Goal: Information Seeking & Learning: Compare options

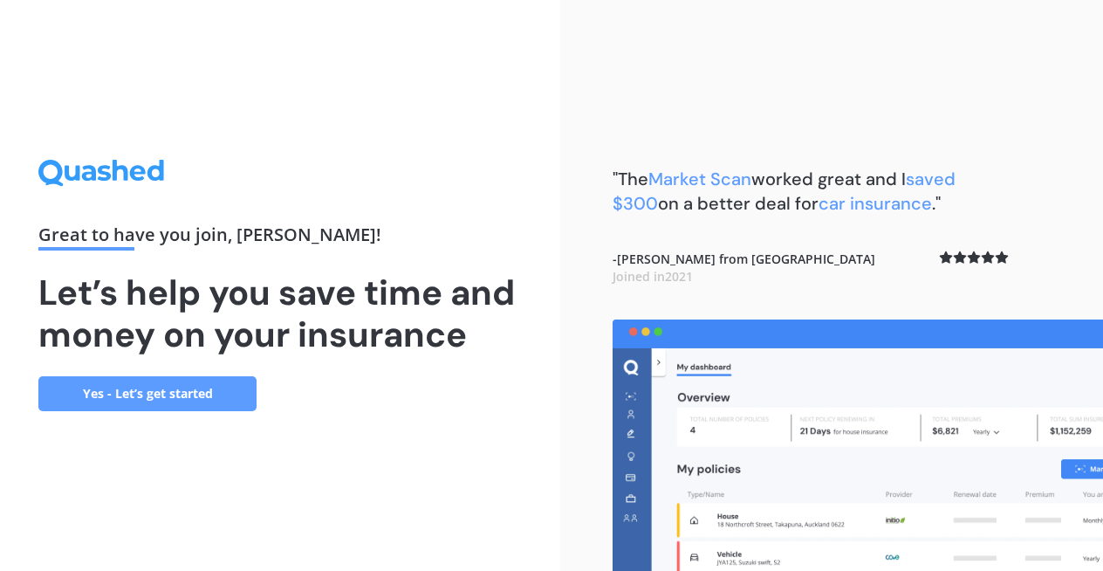
click at [140, 385] on link "Yes - Let’s get started" at bounding box center [147, 393] width 218 height 35
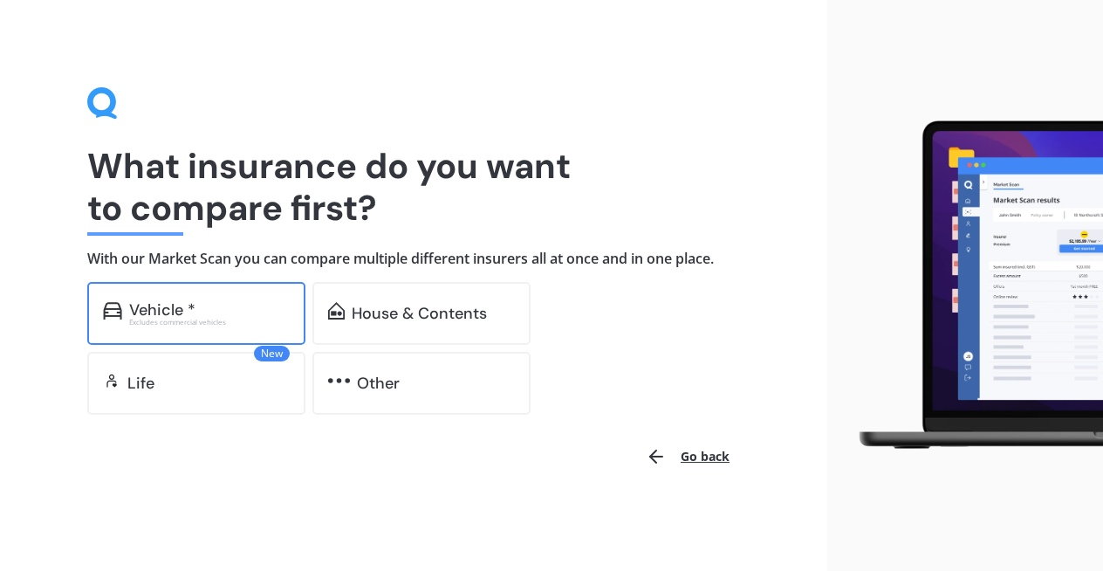
click at [198, 320] on div "Excludes commercial vehicles" at bounding box center [209, 321] width 161 height 7
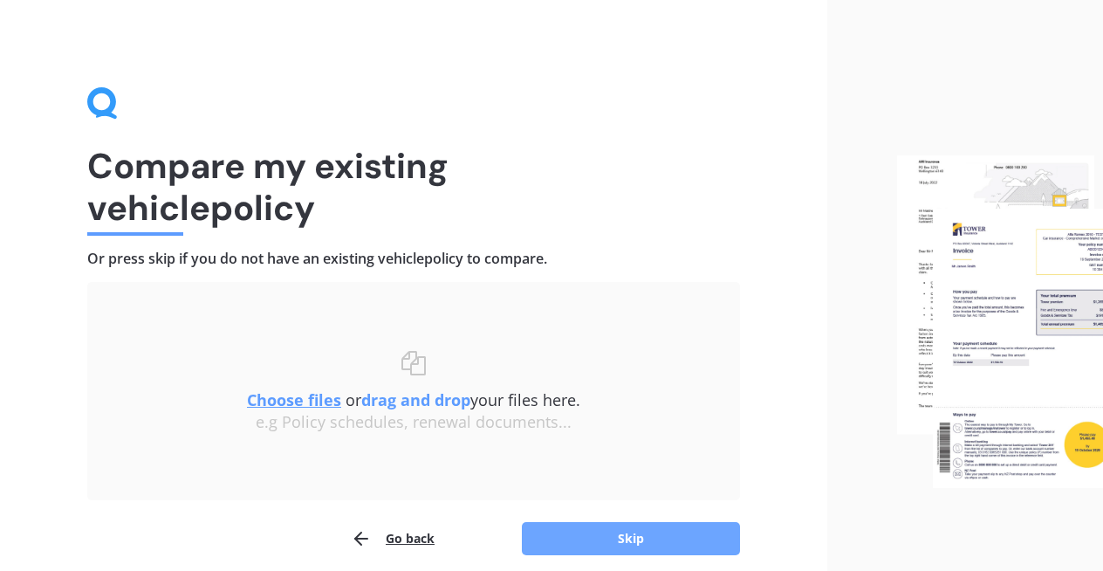
click at [620, 549] on button "Skip" at bounding box center [631, 538] width 218 height 33
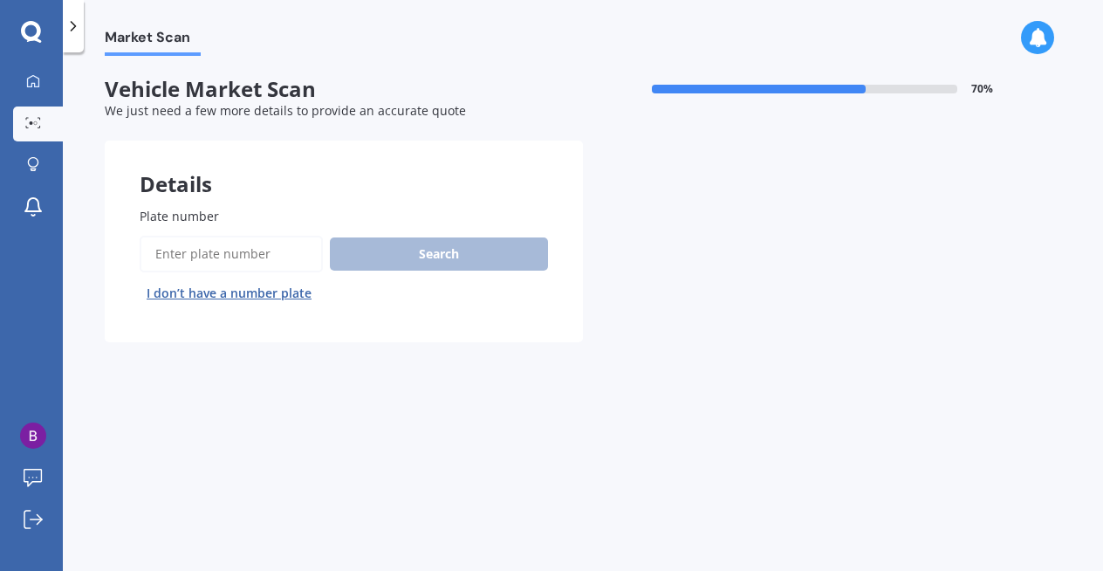
click at [221, 249] on input "Plate number" at bounding box center [231, 254] width 183 height 37
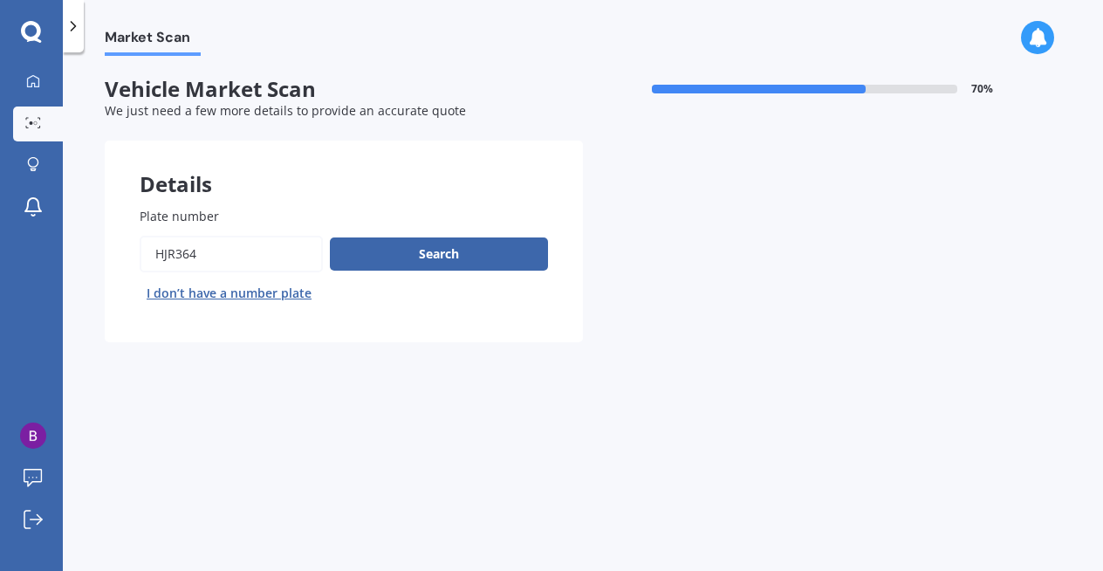
type input "hjr364"
click at [415, 230] on div "Plate number Search I don’t have a number plate" at bounding box center [344, 257] width 408 height 100
click at [415, 242] on button "Search" at bounding box center [439, 253] width 218 height 33
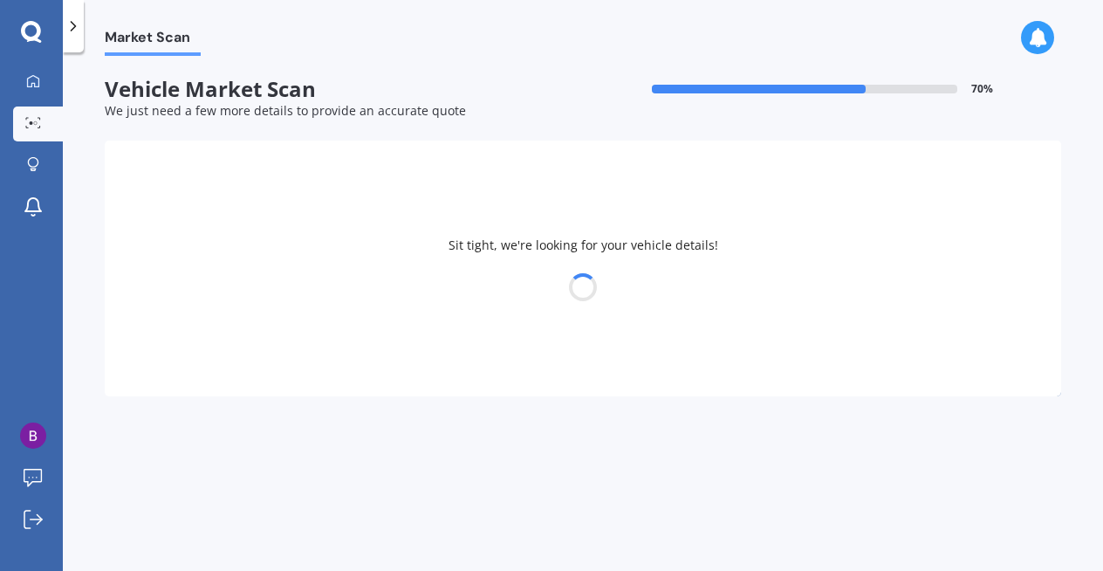
select select "VOLKSWAGEN"
select select "TIGUAN"
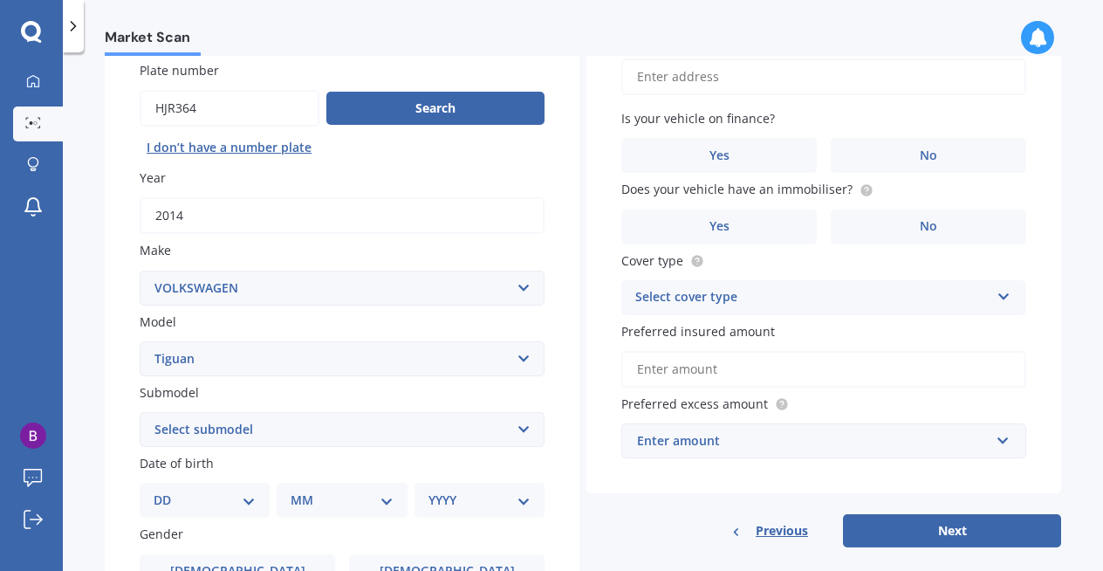
scroll to position [150, 0]
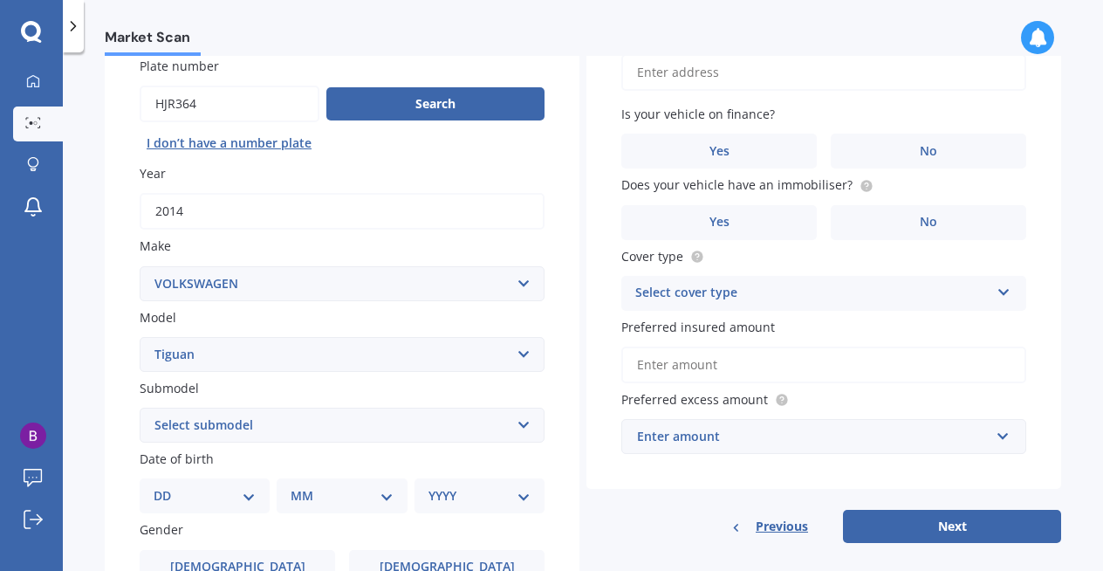
click at [749, 77] on input "Vehicle is parked at" at bounding box center [823, 72] width 405 height 37
type input "[STREET_ADDRESS][PERSON_NAME][PERSON_NAME]"
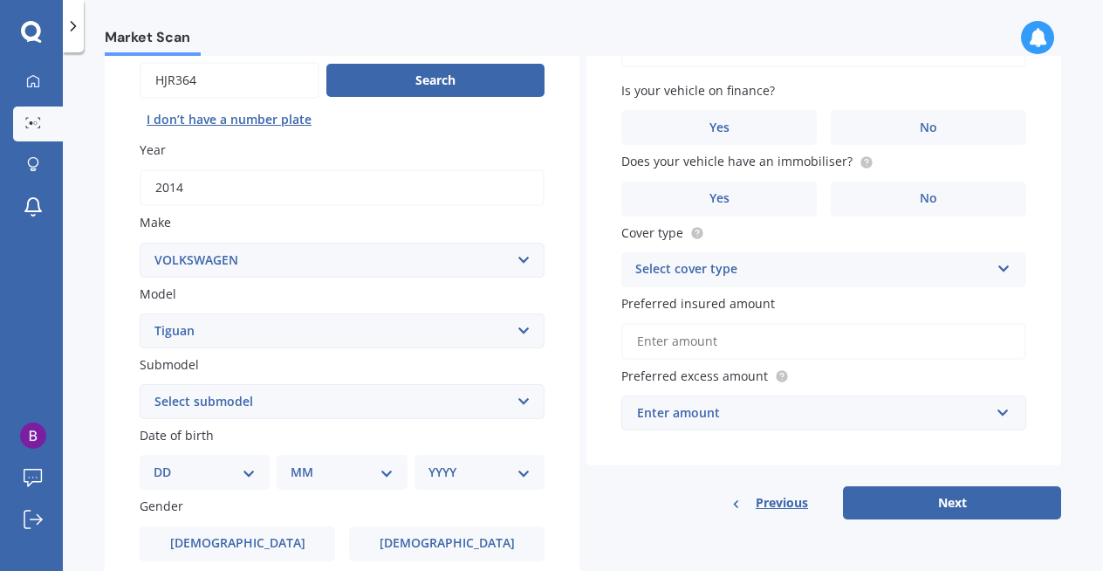
scroll to position [186, 0]
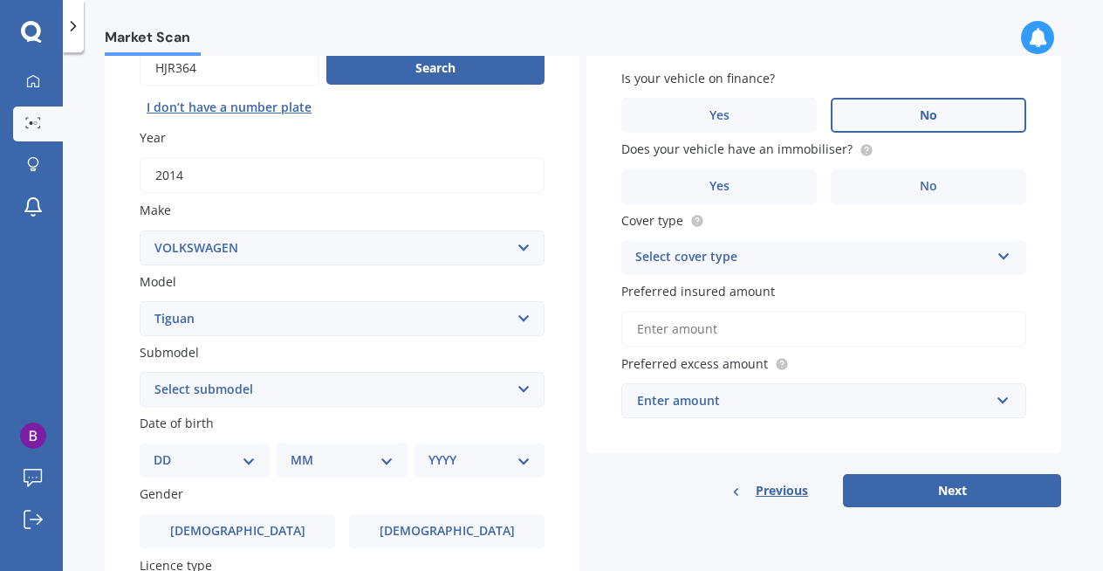
click at [871, 127] on label "No" at bounding box center [928, 115] width 195 height 35
click at [0, 0] on input "No" at bounding box center [0, 0] width 0 height 0
click at [759, 182] on label "Yes" at bounding box center [718, 186] width 195 height 35
click at [0, 0] on input "Yes" at bounding box center [0, 0] width 0 height 0
click at [778, 262] on div "Select cover type" at bounding box center [812, 257] width 354 height 21
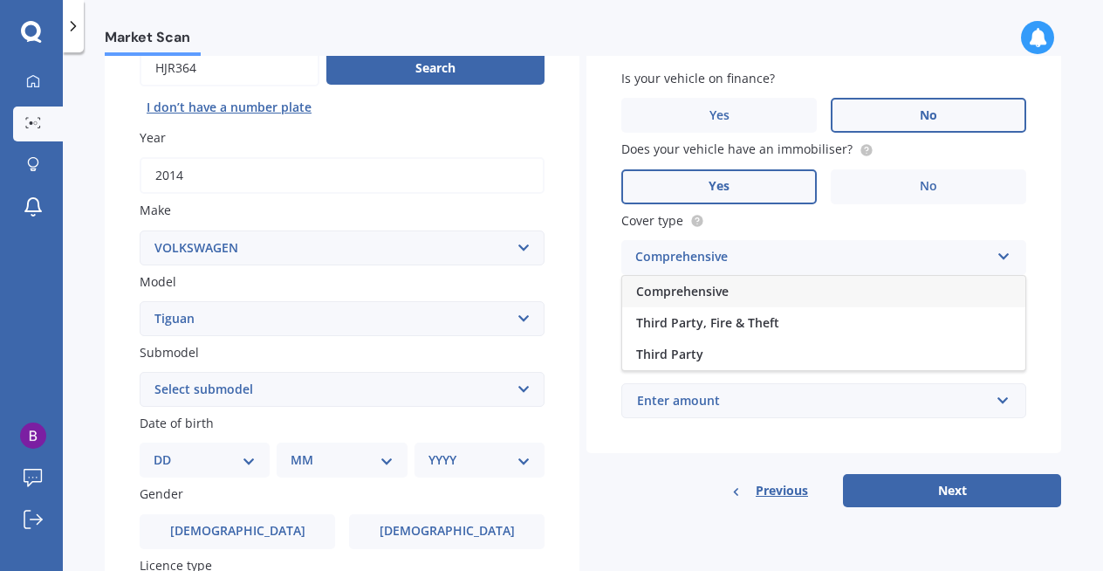
click at [778, 301] on div "Comprehensive" at bounding box center [823, 291] width 403 height 31
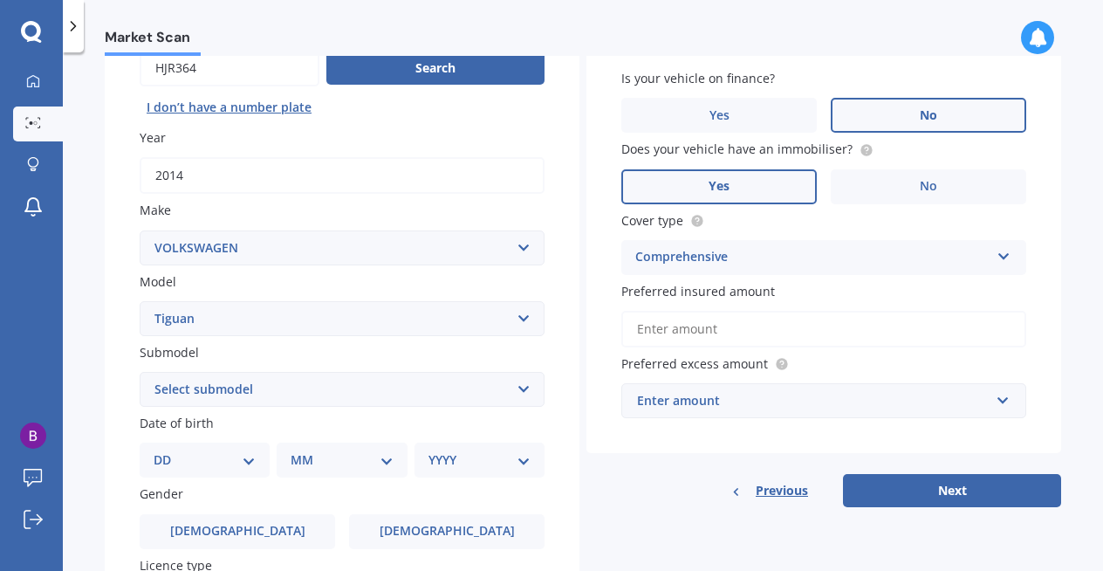
click at [776, 324] on input "Preferred insured amount" at bounding box center [823, 329] width 405 height 37
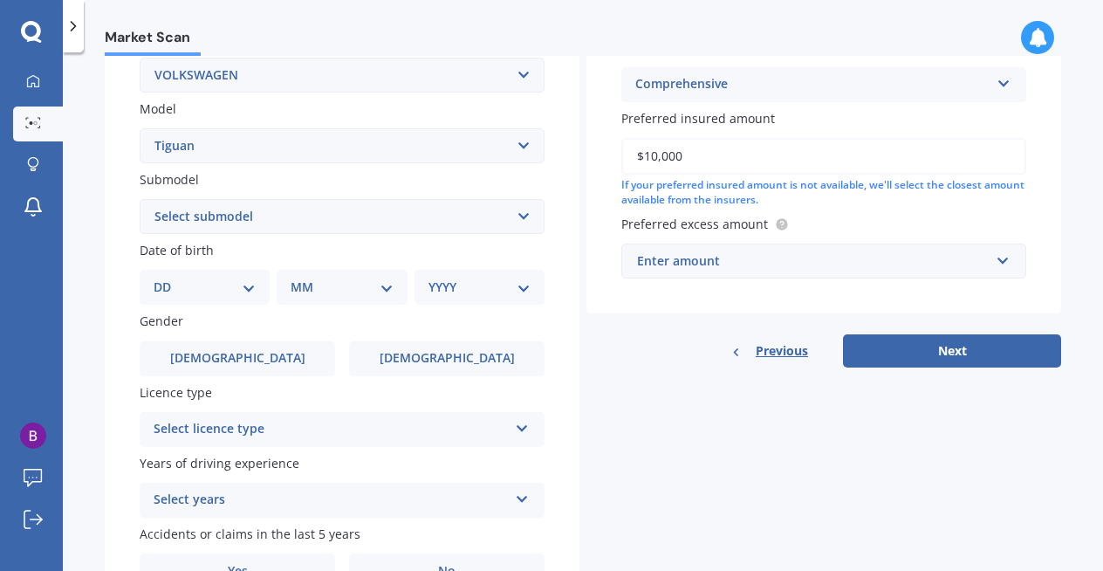
scroll to position [359, 0]
type input "$10,000"
click at [216, 302] on div "DD 01 02 03 04 05 06 07 08 09 10 11 12 13 14 15 16 17 18 19 20 21 22 23 24 25 2…" at bounding box center [205, 286] width 130 height 35
click at [217, 298] on div "DD 01 02 03 04 05 06 07 08 09 10 11 12 13 14 15 16 17 18 19 20 21 22 23 24 25 2…" at bounding box center [205, 286] width 130 height 35
click at [247, 291] on select "DD 01 02 03 04 05 06 07 08 09 10 11 12 13 14 15 16 17 18 19 20 21 22 23 24 25 2…" at bounding box center [205, 286] width 102 height 19
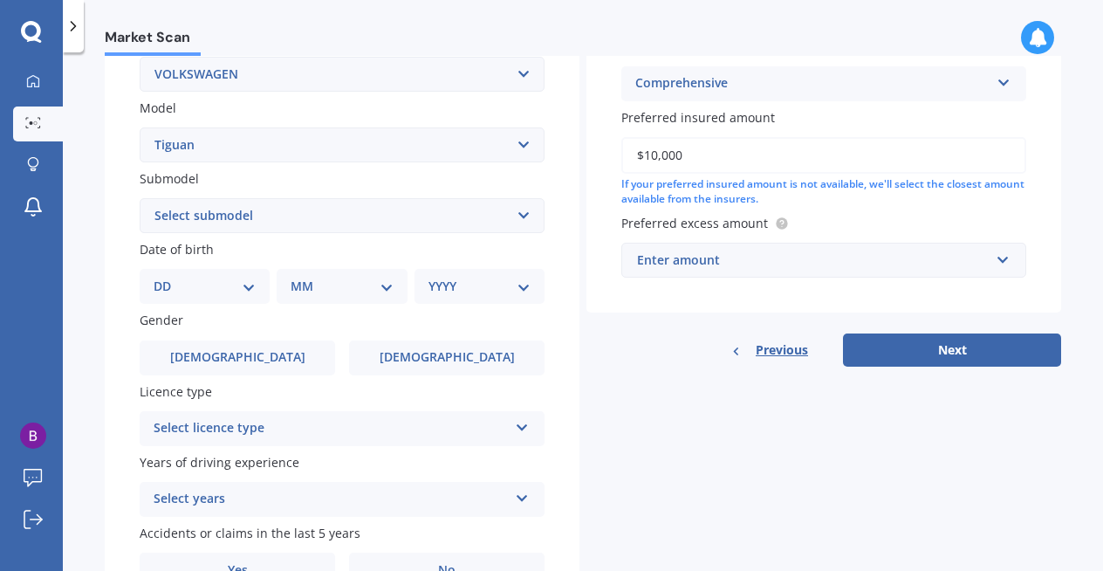
select select "15"
click at [168, 279] on select "DD 01 02 03 04 05 06 07 08 09 10 11 12 13 14 15 16 17 18 19 20 21 22 23 24 25 2…" at bounding box center [205, 286] width 102 height 19
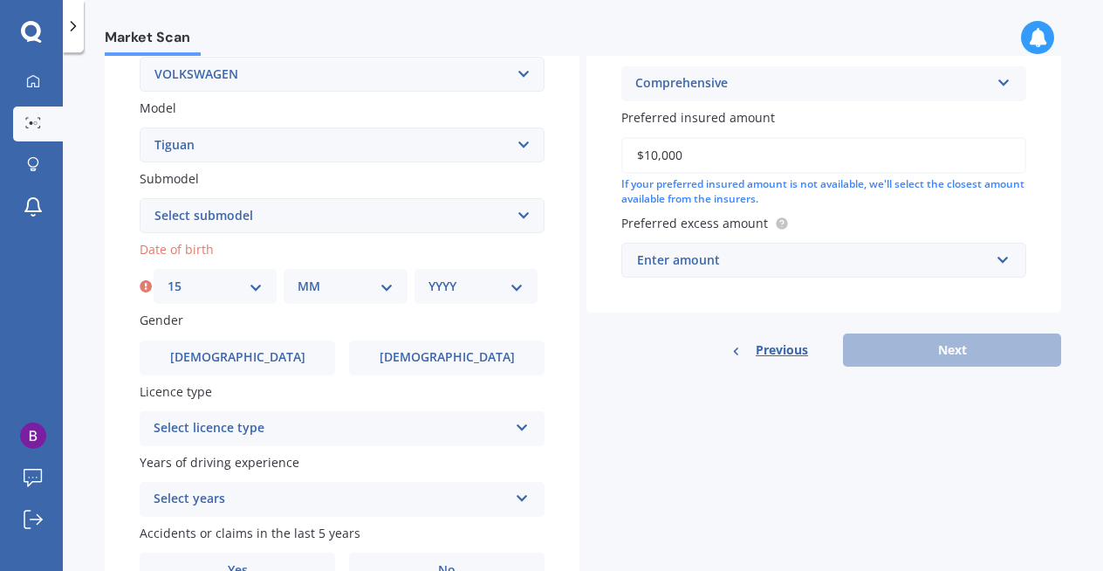
click at [338, 291] on select "MM 01 02 03 04 05 06 07 08 09 10 11 12" at bounding box center [344, 286] width 95 height 19
select select "11"
click at [297, 279] on select "MM 01 02 03 04 05 06 07 08 09 10 11 12" at bounding box center [344, 286] width 95 height 19
click at [473, 286] on select "YYYY 2025 2024 2023 2022 2021 2020 2019 2018 2017 2016 2015 2014 2013 2012 2011…" at bounding box center [475, 286] width 95 height 19
select select "1993"
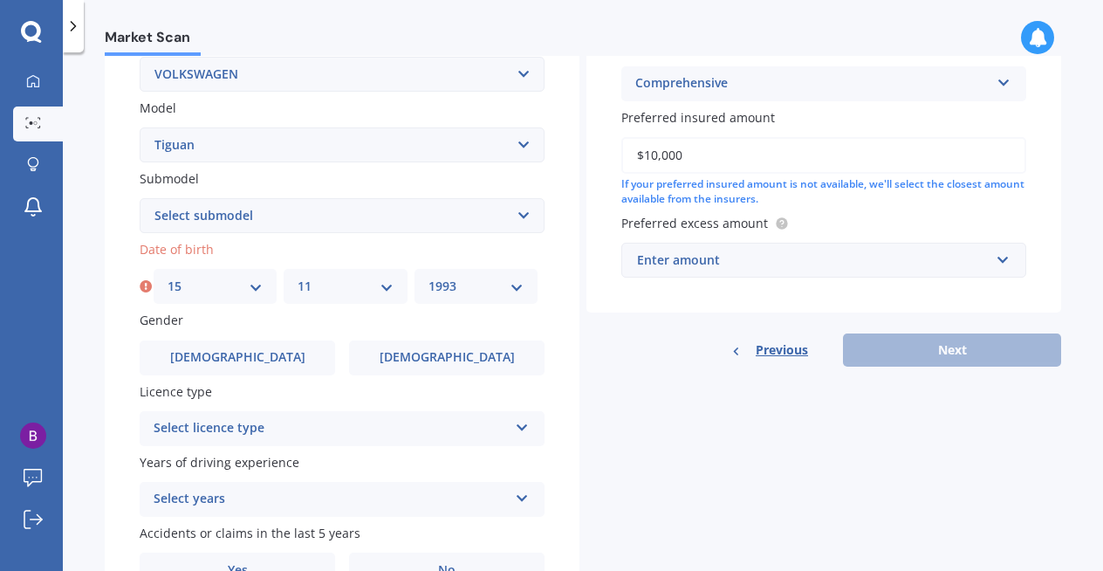
click at [428, 279] on select "YYYY 2025 2024 2023 2022 2021 2020 2019 2018 2017 2016 2015 2014 2013 2012 2011…" at bounding box center [475, 286] width 95 height 19
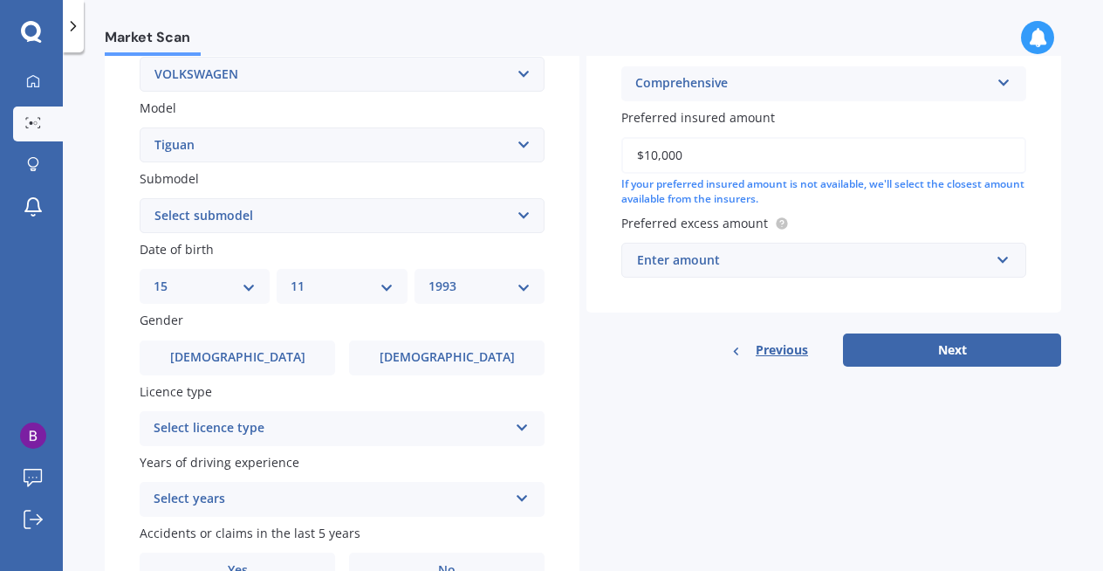
click at [379, 430] on div "Select licence type" at bounding box center [331, 428] width 354 height 21
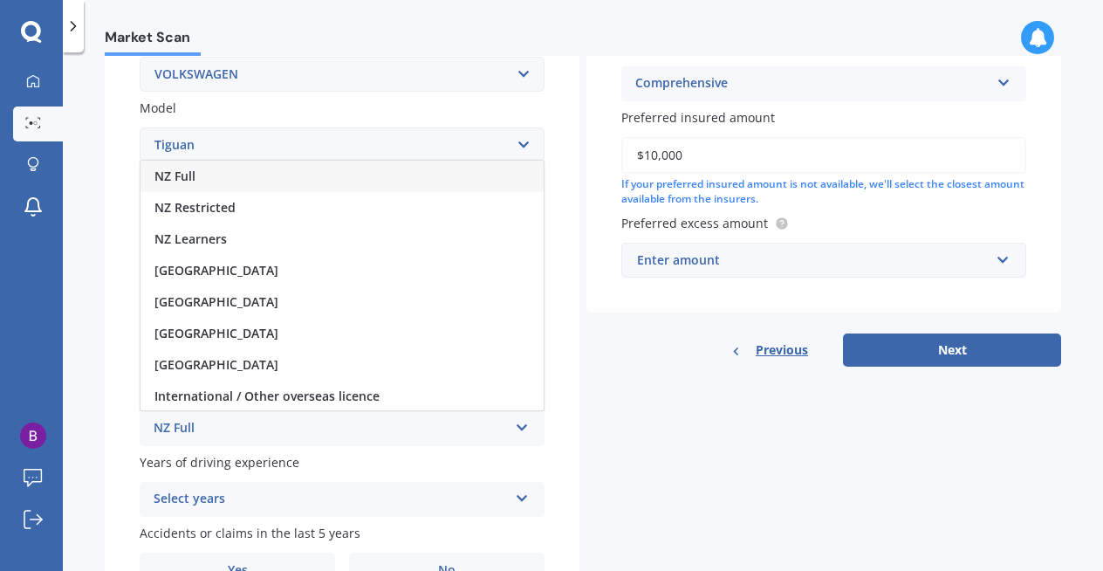
click at [342, 178] on div "NZ Full" at bounding box center [341, 176] width 403 height 31
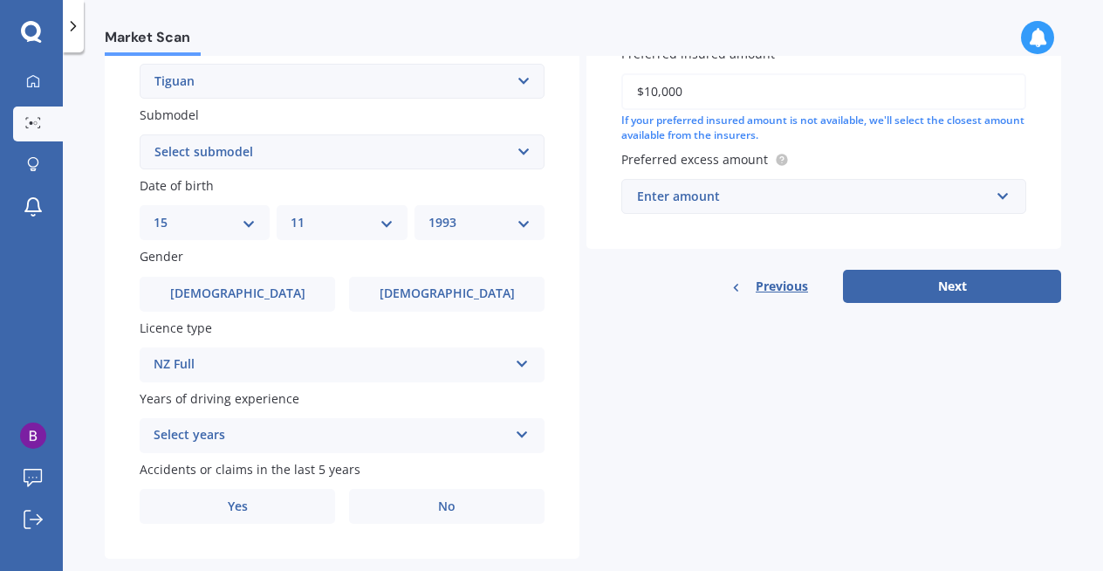
scroll to position [461, 0]
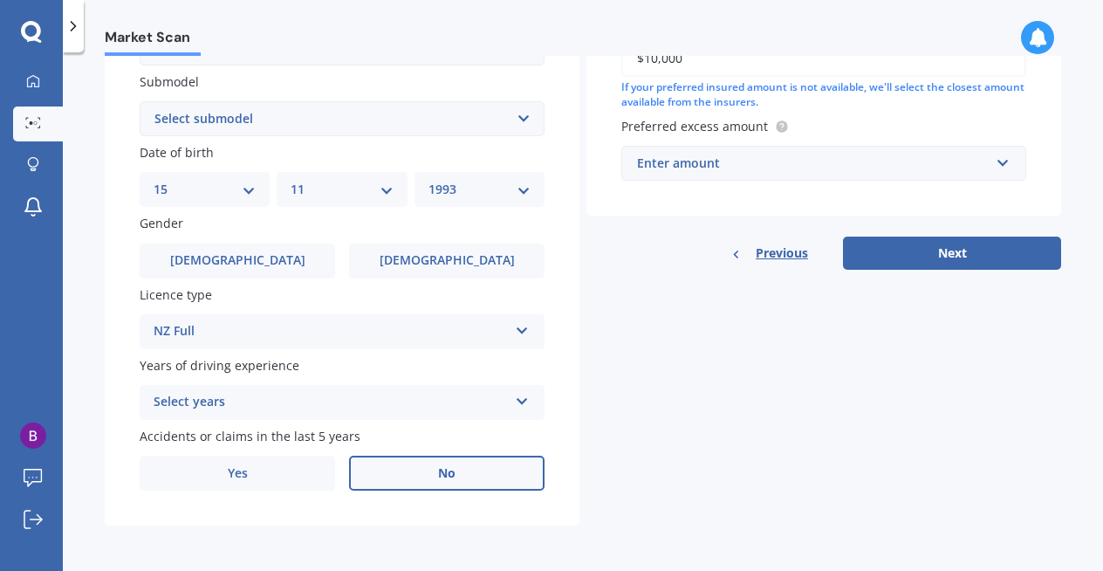
click at [399, 472] on label "No" at bounding box center [446, 472] width 195 height 35
click at [0, 0] on input "No" at bounding box center [0, 0] width 0 height 0
click at [399, 408] on div "Select years" at bounding box center [331, 402] width 354 height 21
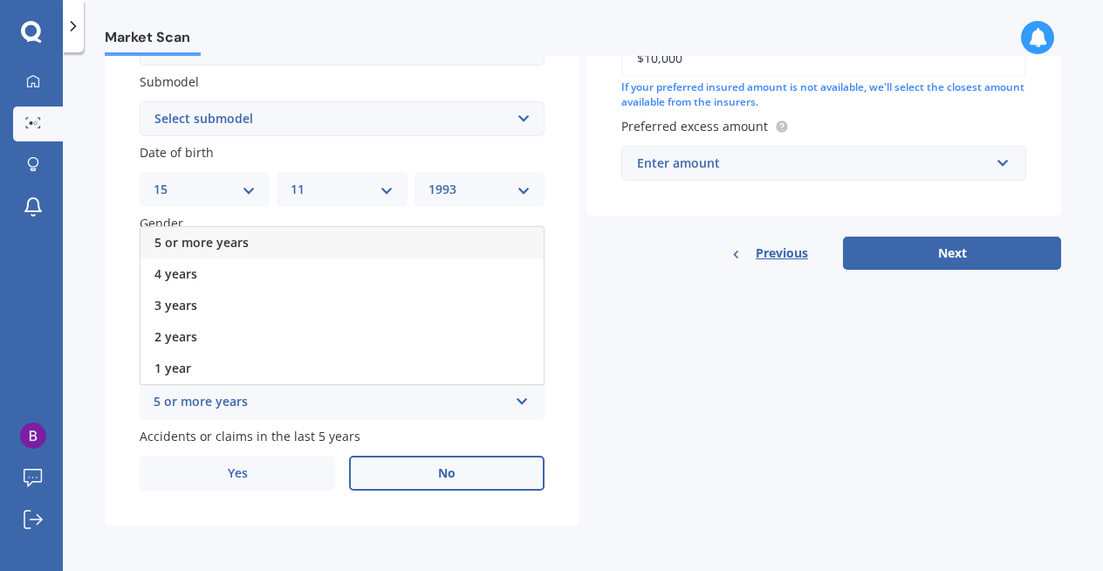
click at [362, 233] on div "5 or more years" at bounding box center [341, 242] width 403 height 31
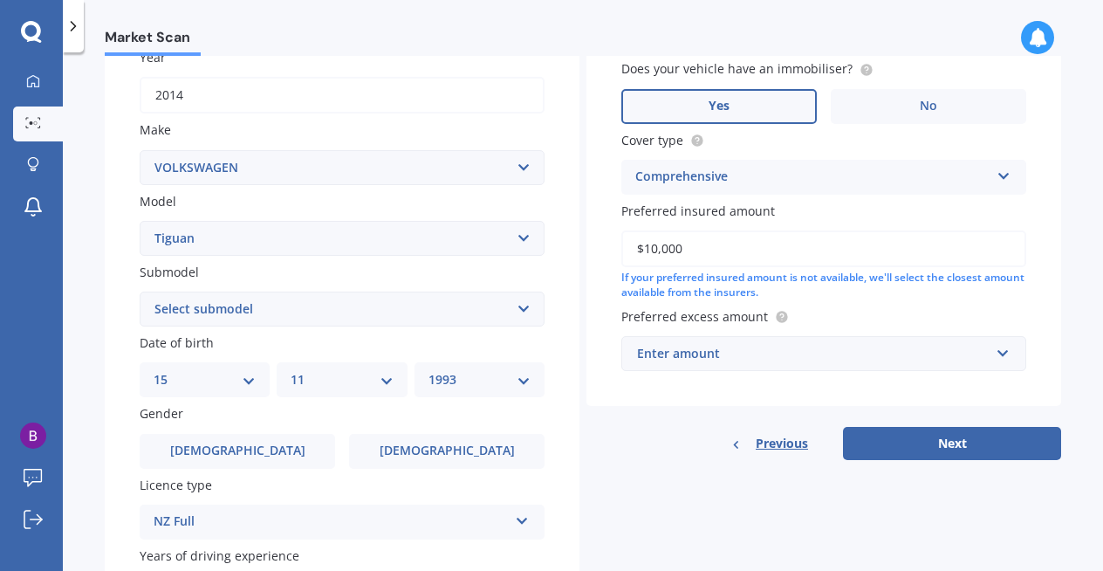
scroll to position [260, 0]
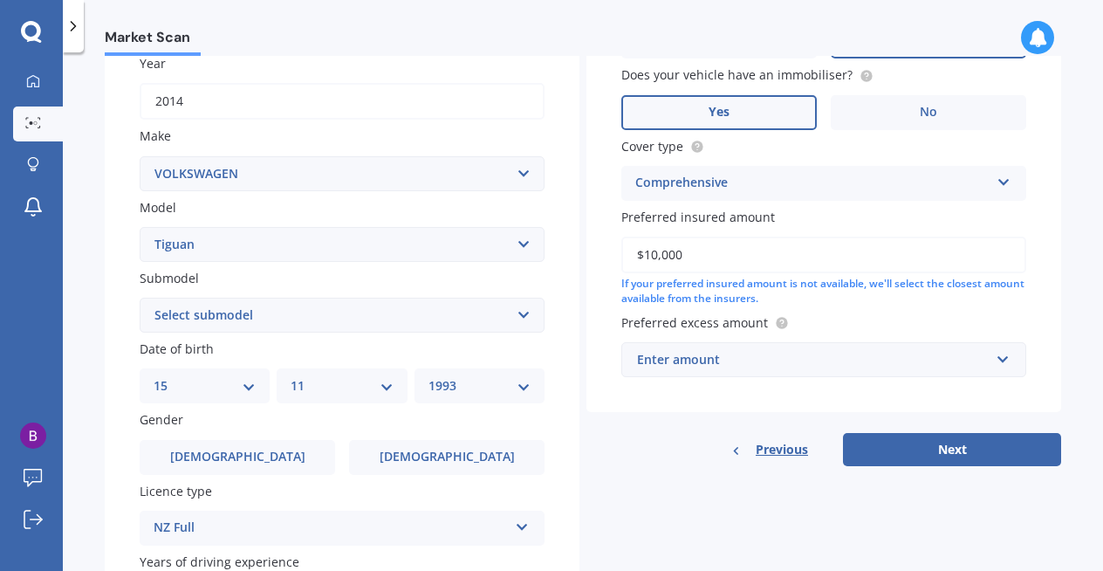
click at [689, 364] on div "Enter amount" at bounding box center [813, 359] width 352 height 19
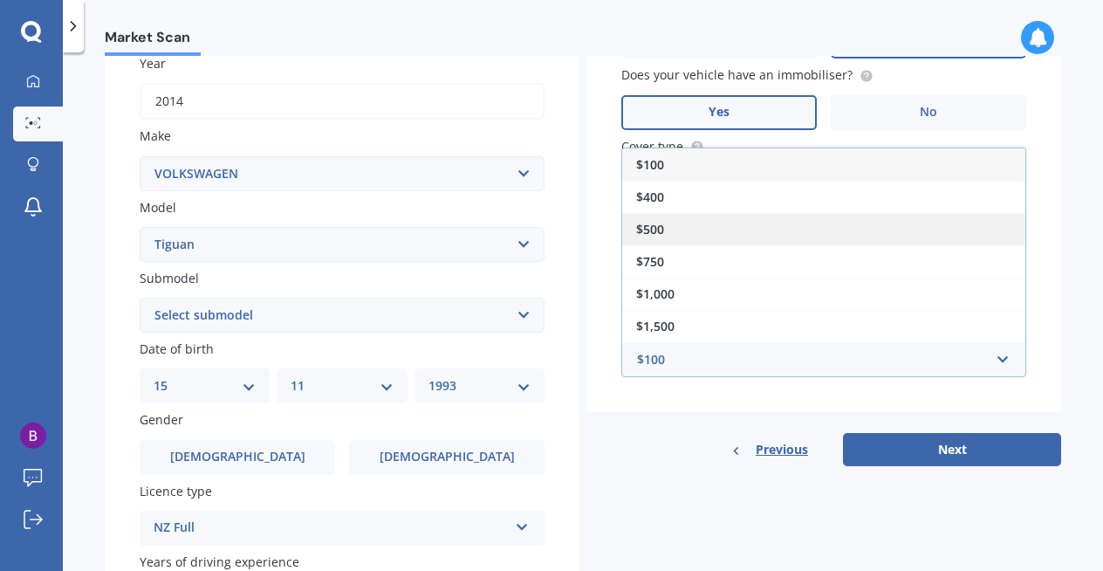
click at [688, 225] on div "$500" at bounding box center [823, 229] width 403 height 32
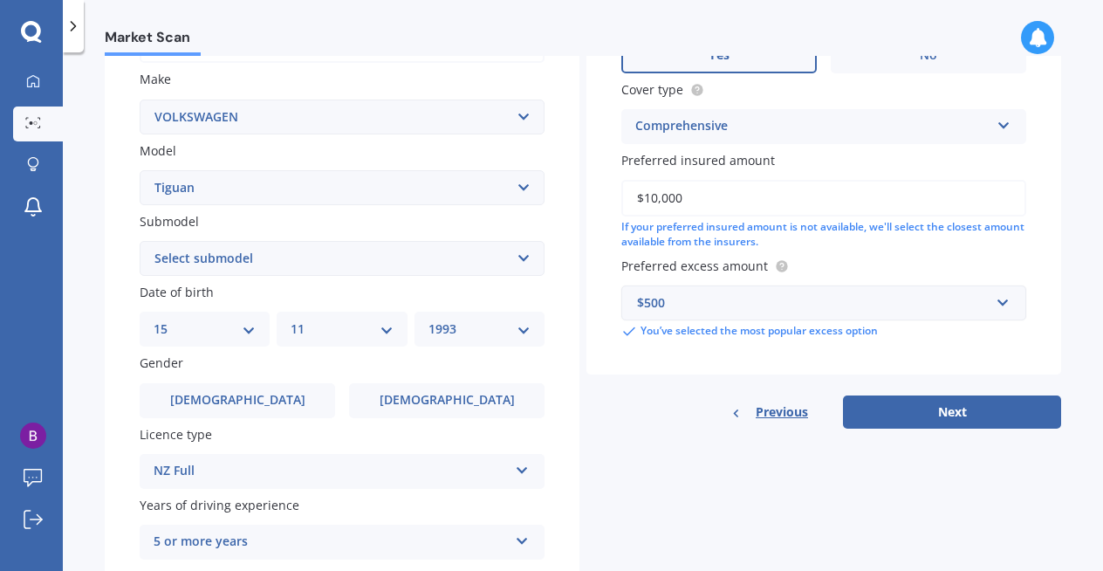
scroll to position [318, 0]
click at [935, 415] on button "Next" at bounding box center [952, 410] width 218 height 33
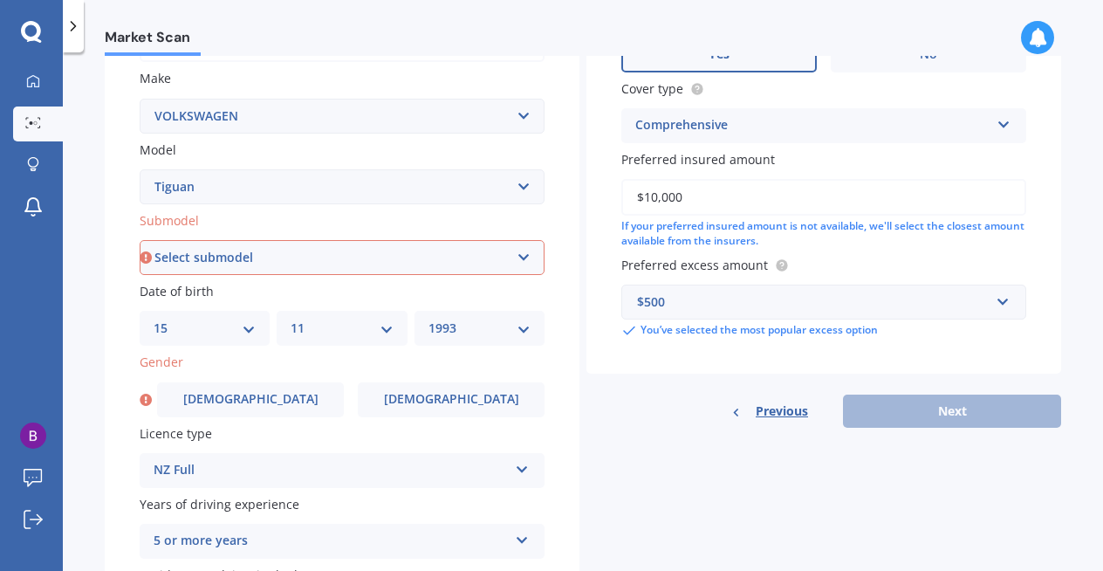
click at [386, 266] on select "Select submodel Diesel Turbo Petrol Turbo Petrol Turbo 4WD" at bounding box center [342, 257] width 405 height 35
select select "DIESEL TURBO"
click at [140, 242] on select "Select submodel Diesel Turbo Petrol Turbo Petrol Turbo 4WD" at bounding box center [342, 257] width 405 height 35
click at [425, 393] on label "[DEMOGRAPHIC_DATA]" at bounding box center [451, 399] width 187 height 35
click at [0, 0] on input "[DEMOGRAPHIC_DATA]" at bounding box center [0, 0] width 0 height 0
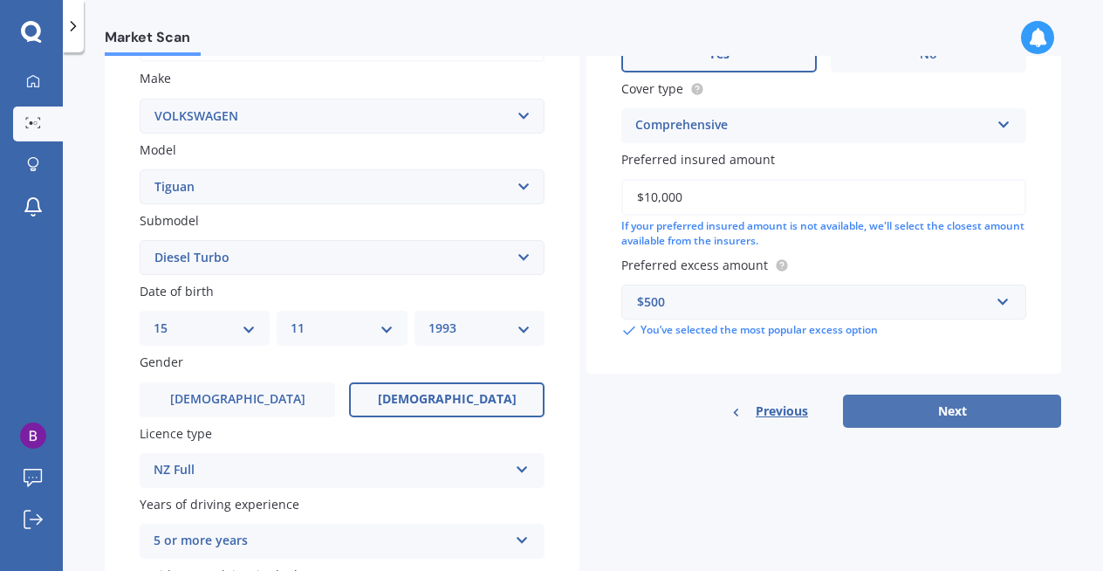
click at [968, 414] on button "Next" at bounding box center [952, 410] width 218 height 33
select select "15"
select select "11"
select select "1993"
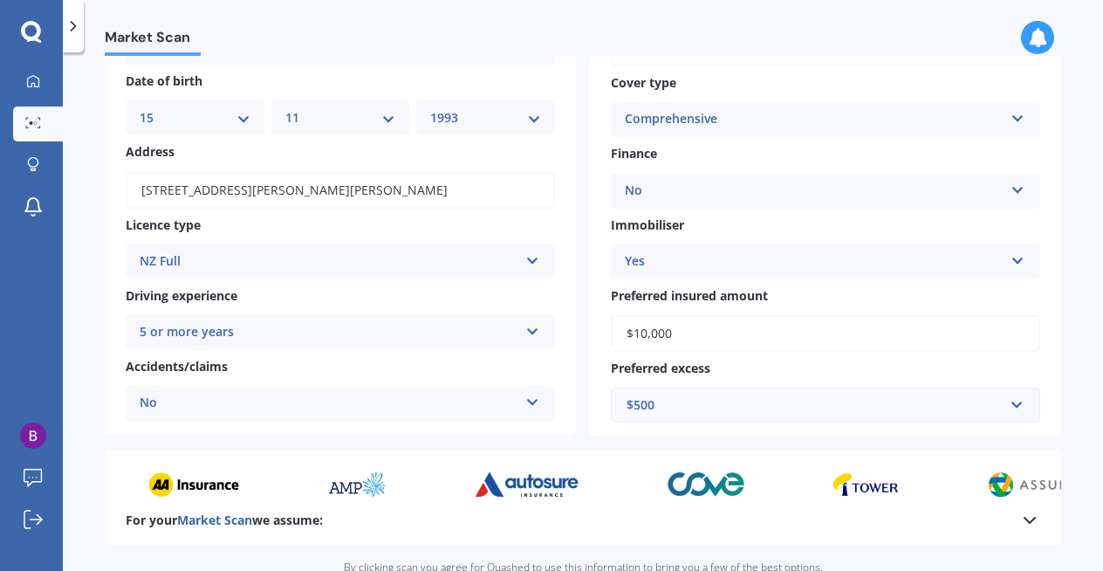
scroll to position [332, 0]
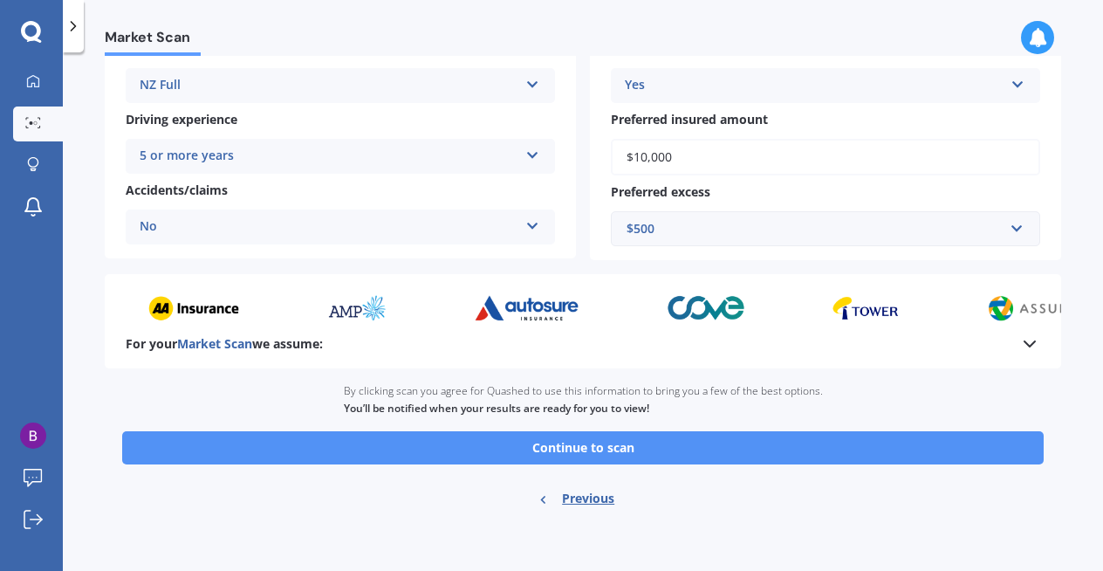
click at [532, 449] on button "Continue to scan" at bounding box center [582, 447] width 921 height 33
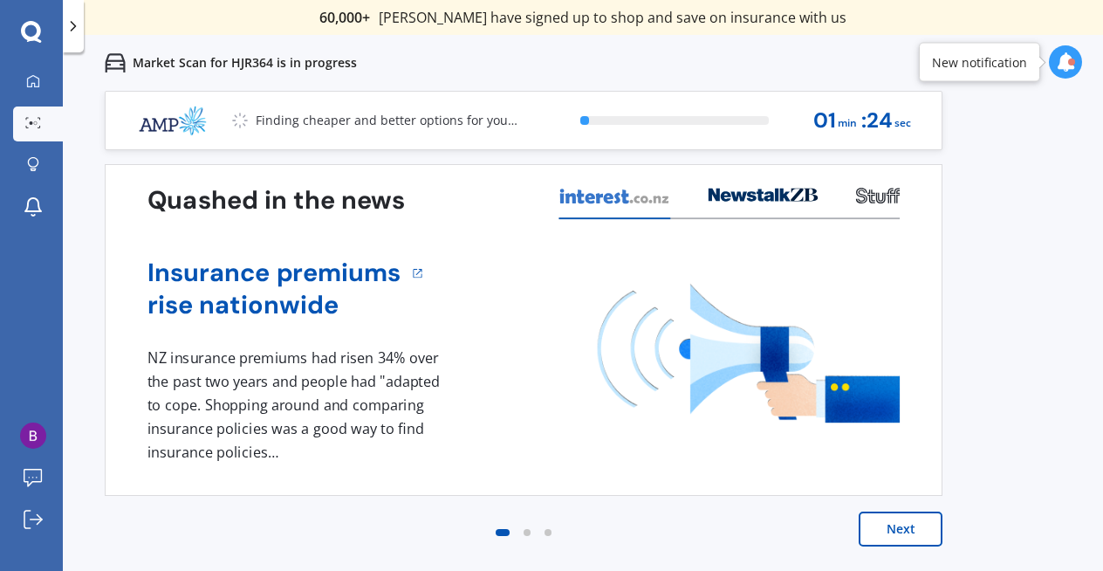
click at [922, 539] on button "Next" at bounding box center [900, 528] width 84 height 35
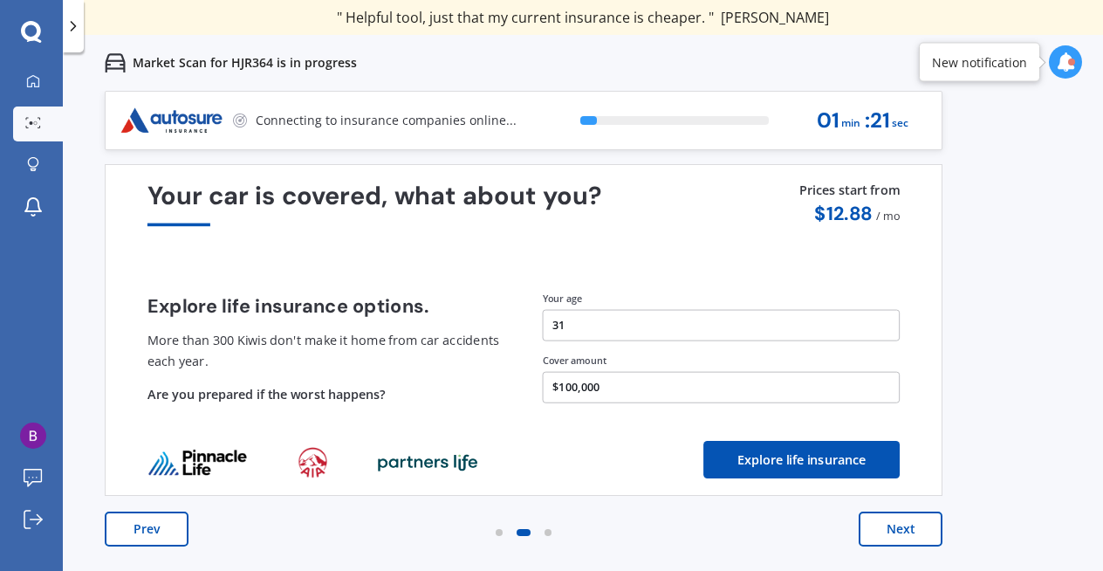
click at [921, 538] on button "Next" at bounding box center [900, 528] width 84 height 35
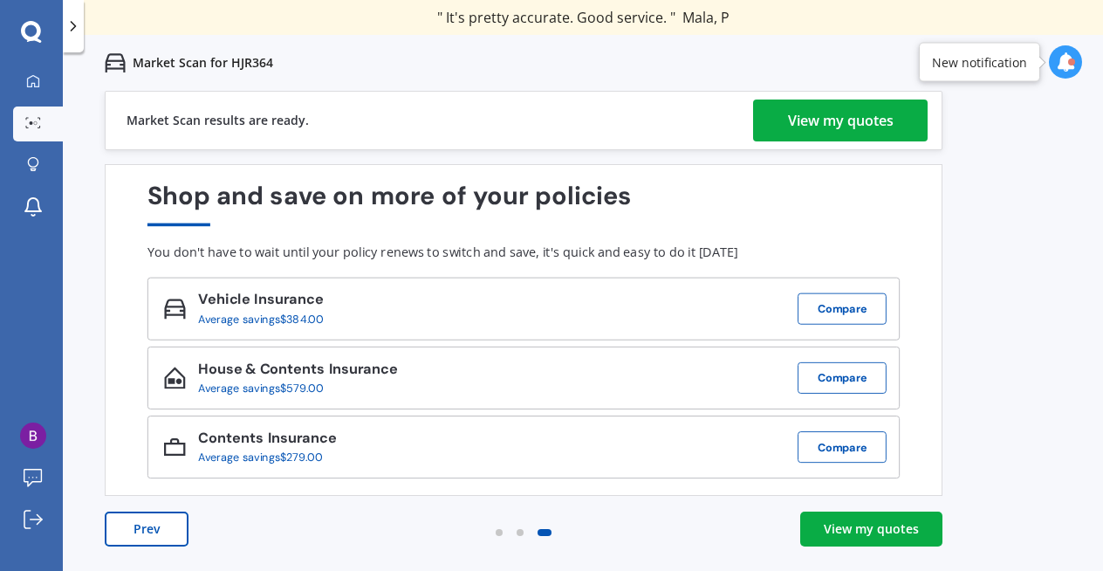
click at [796, 125] on div "View my quotes" at bounding box center [841, 120] width 106 height 42
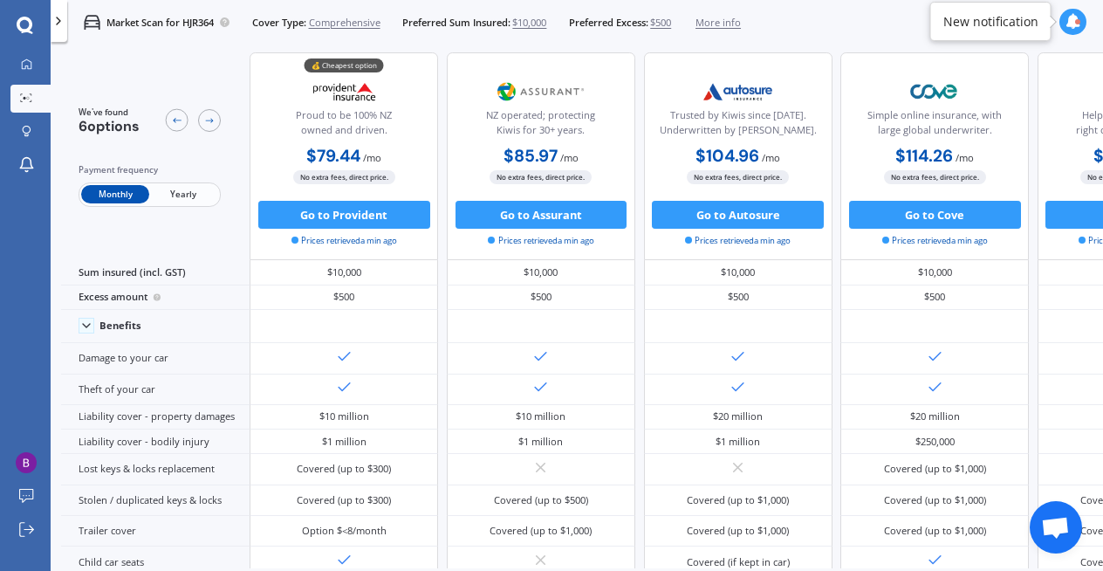
scroll to position [10, 0]
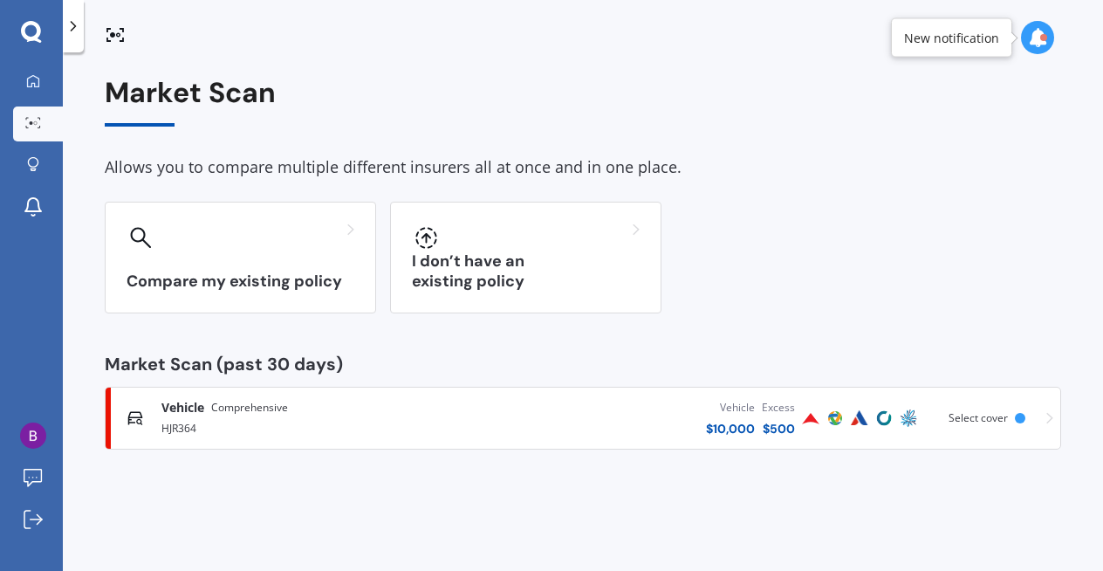
click at [639, 433] on div "Vehicle $ 10,000 Excess $ 500" at bounding box center [630, 418] width 336 height 52
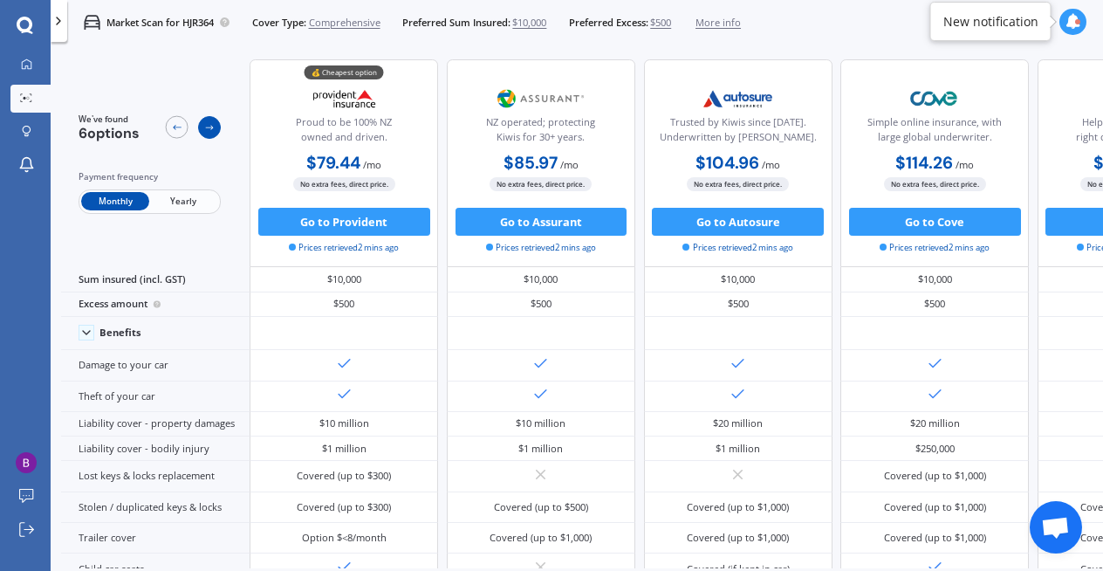
click at [211, 127] on icon at bounding box center [209, 127] width 11 height 11
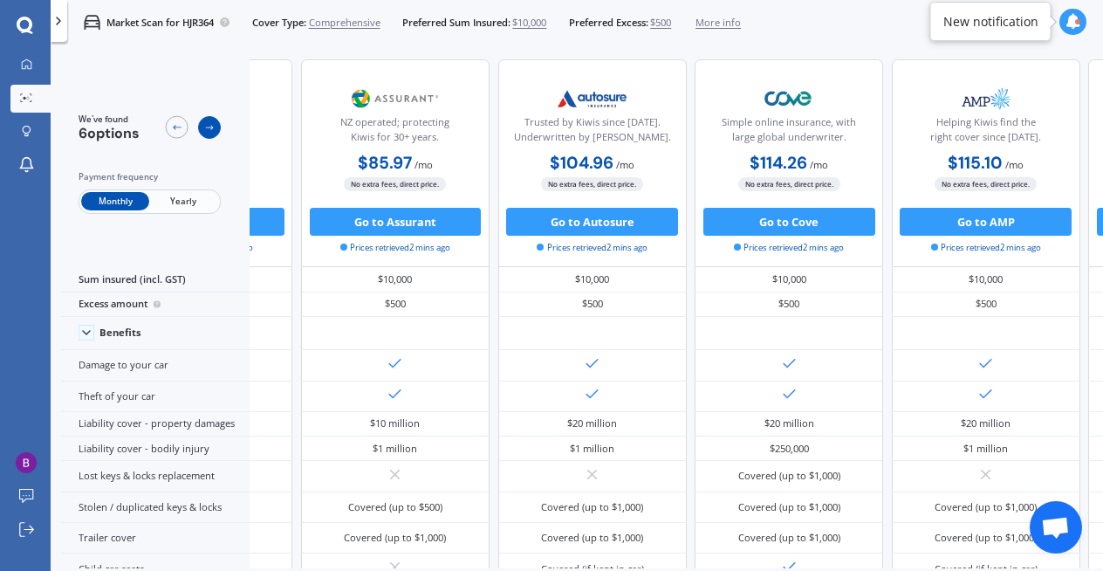
scroll to position [0, 236]
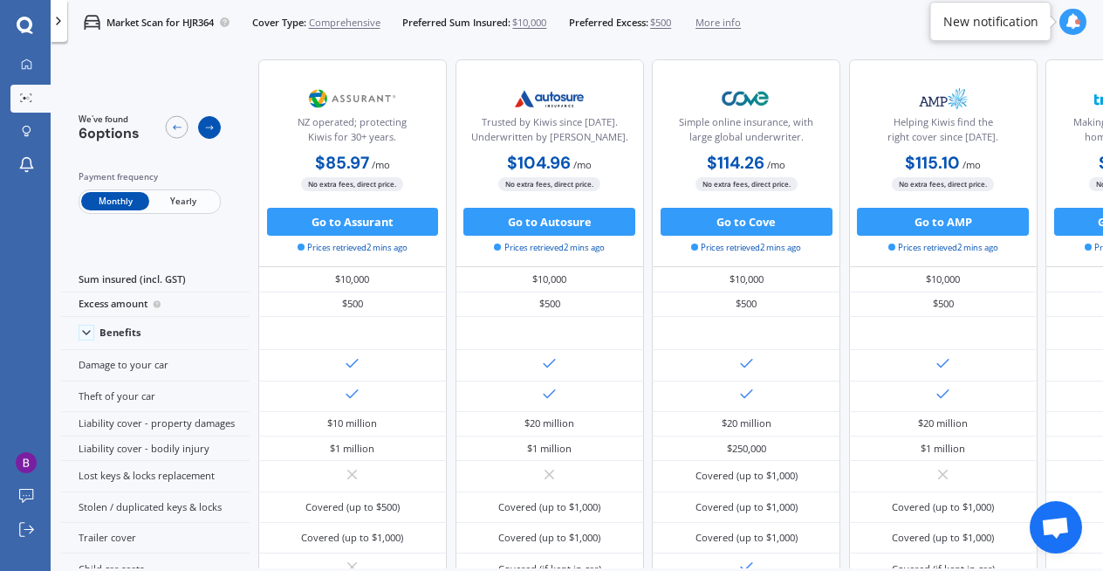
click at [211, 127] on icon at bounding box center [209, 127] width 11 height 11
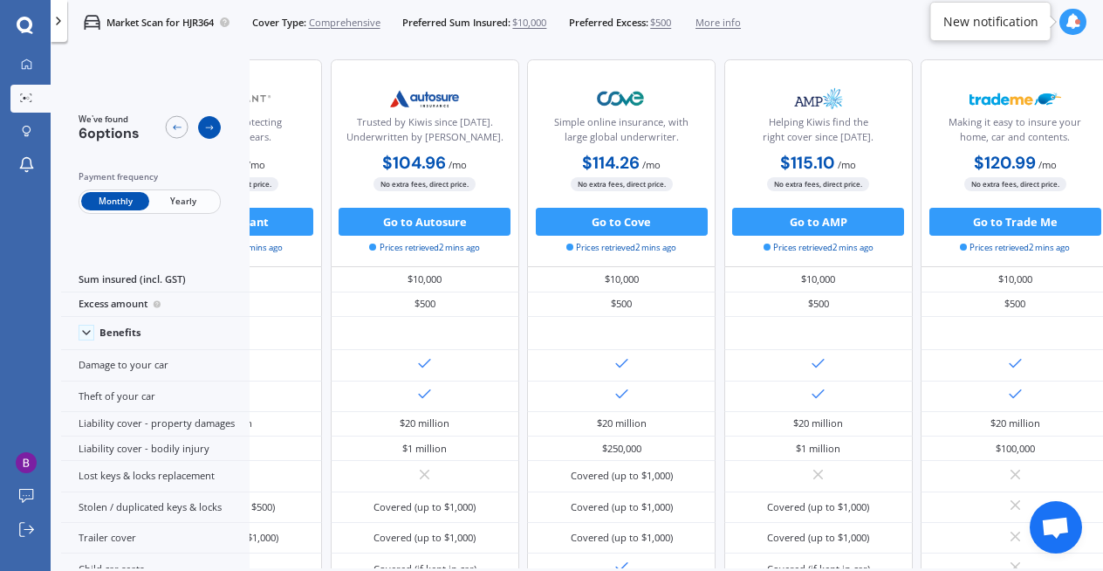
scroll to position [0, 408]
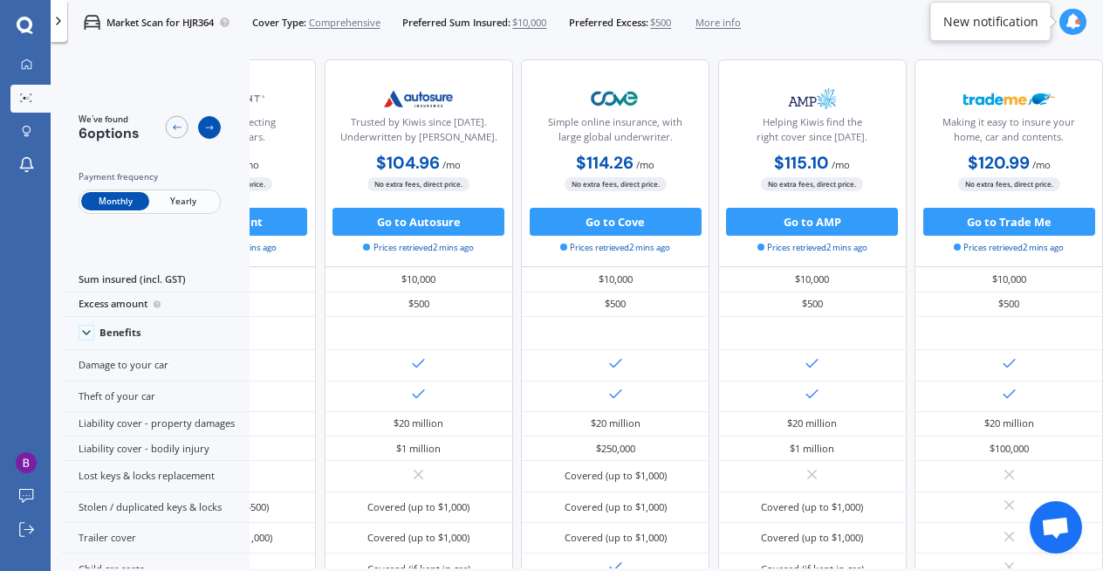
click at [211, 127] on icon at bounding box center [209, 127] width 11 height 11
click at [185, 131] on div at bounding box center [177, 127] width 23 height 23
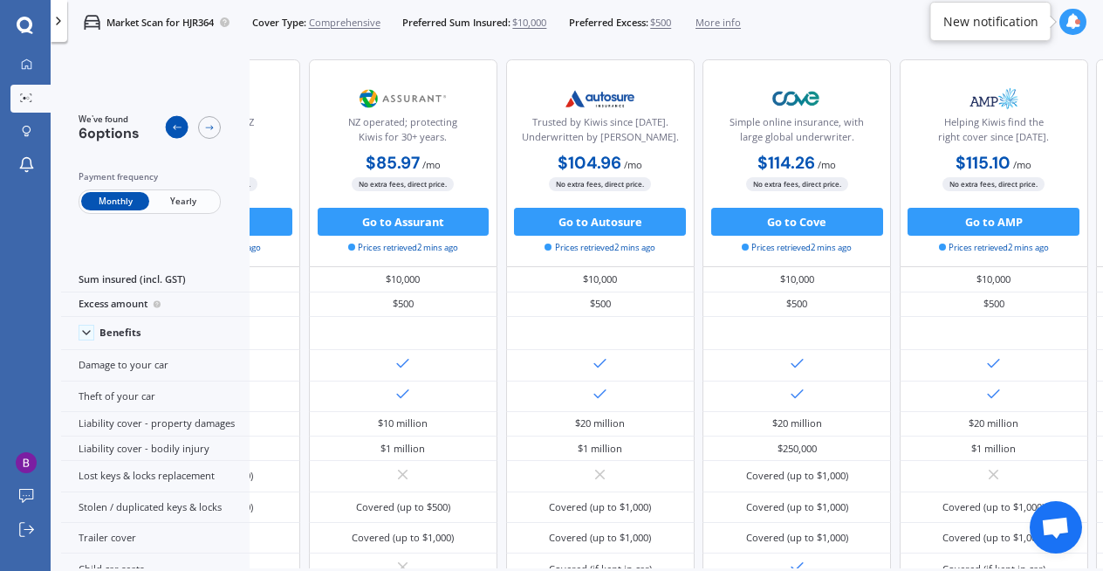
click at [185, 132] on div at bounding box center [177, 127] width 23 height 23
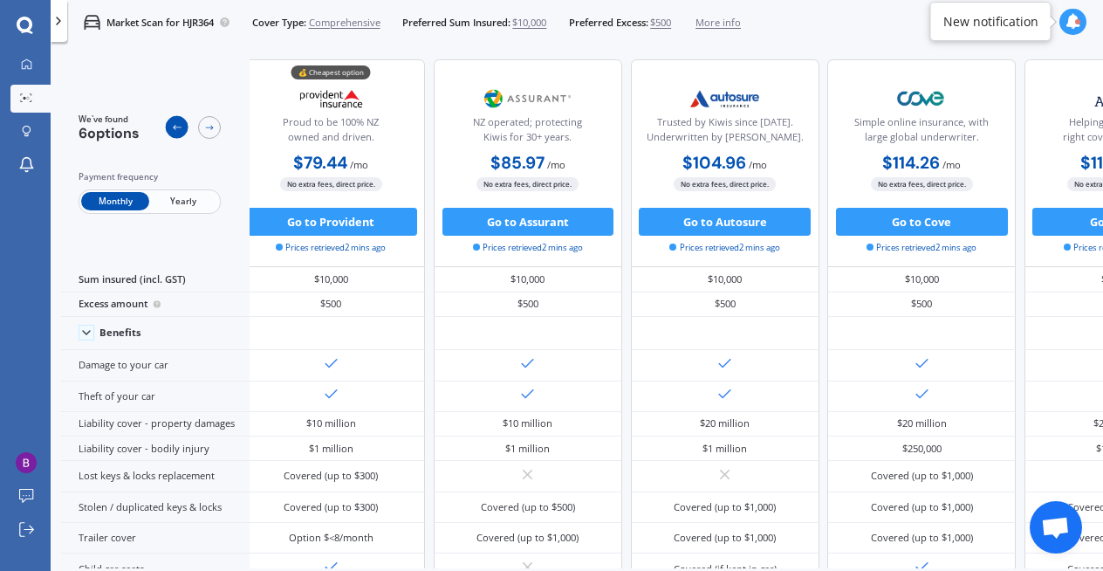
scroll to position [0, 0]
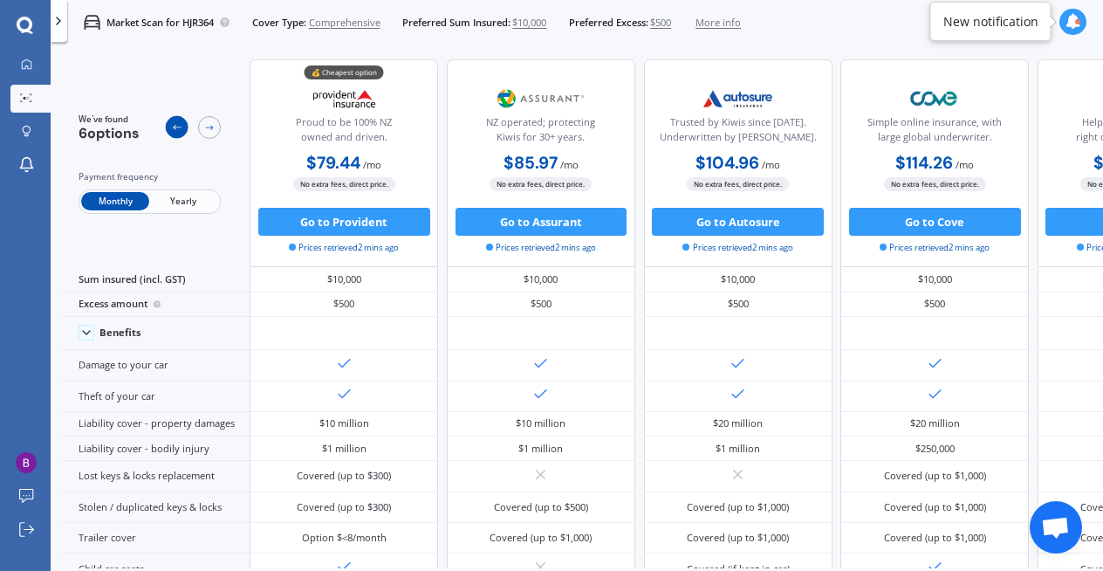
click at [185, 134] on div at bounding box center [177, 127] width 23 height 23
click at [191, 199] on span "Yearly" at bounding box center [183, 201] width 68 height 18
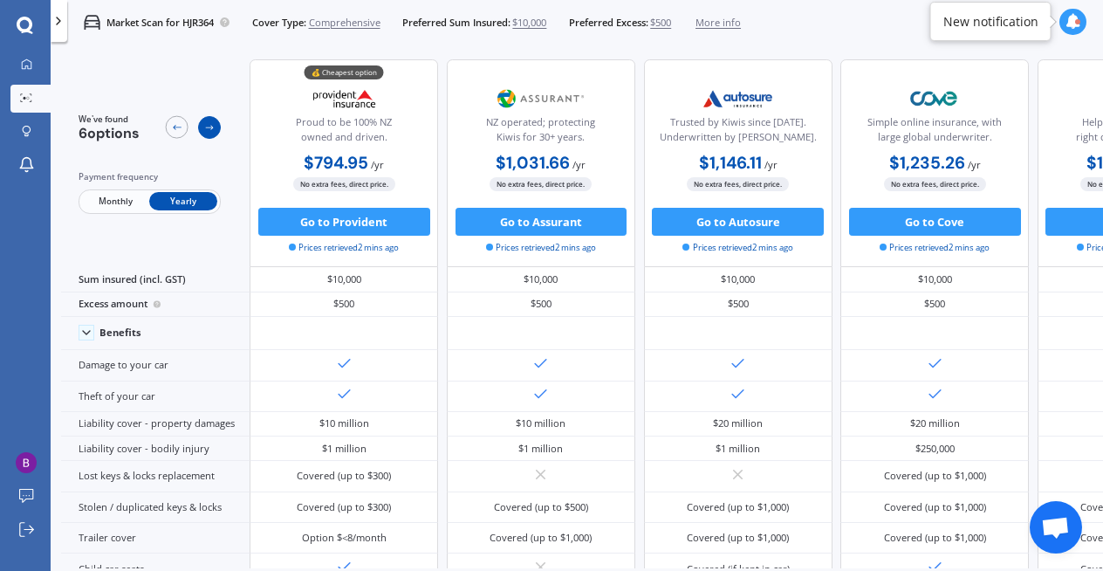
click at [210, 137] on div at bounding box center [209, 127] width 23 height 23
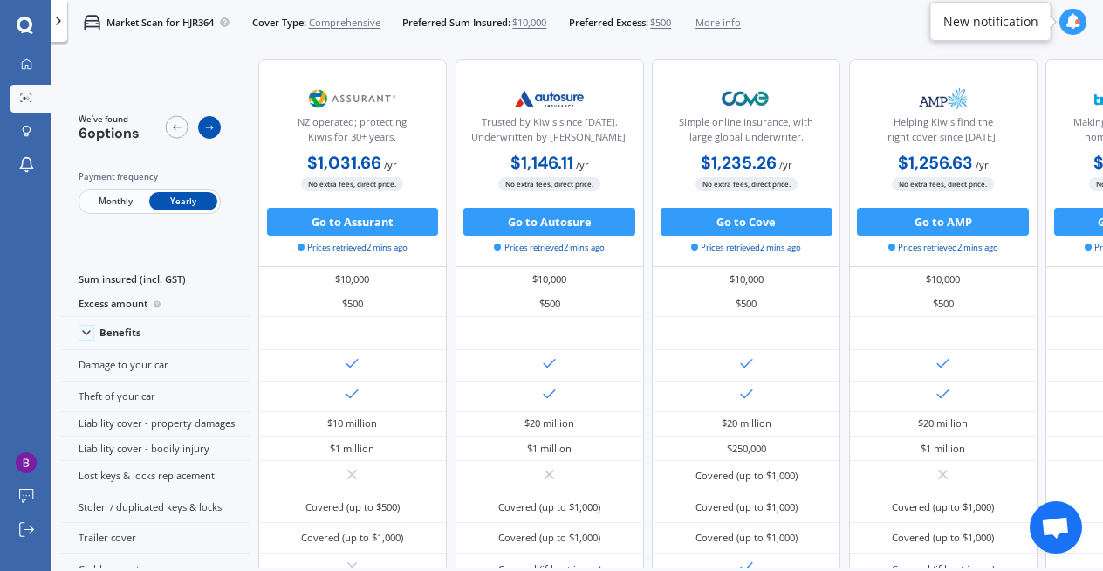
click at [210, 136] on div at bounding box center [209, 127] width 23 height 23
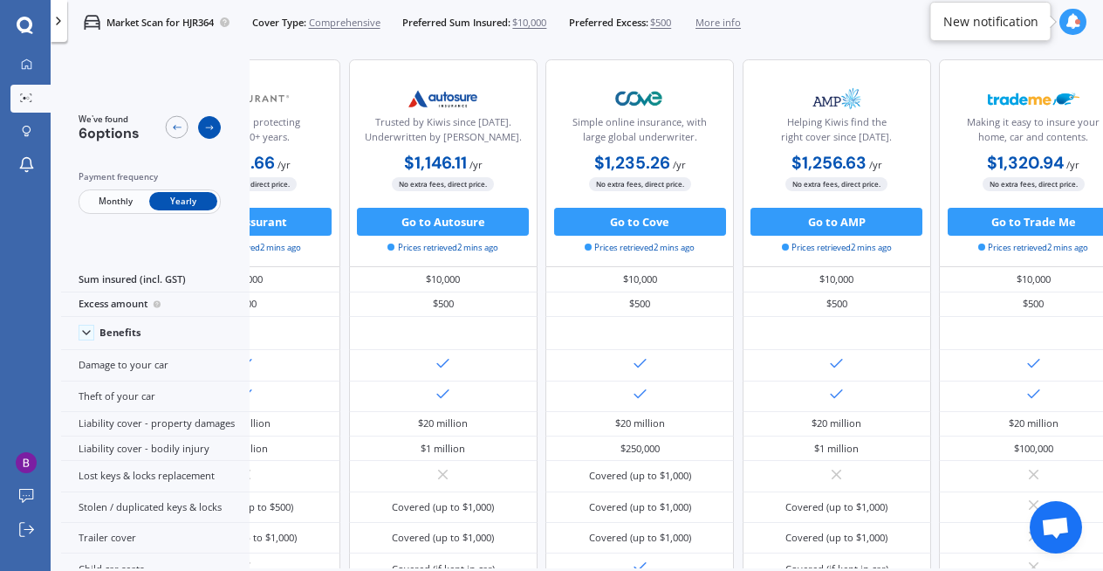
scroll to position [0, 408]
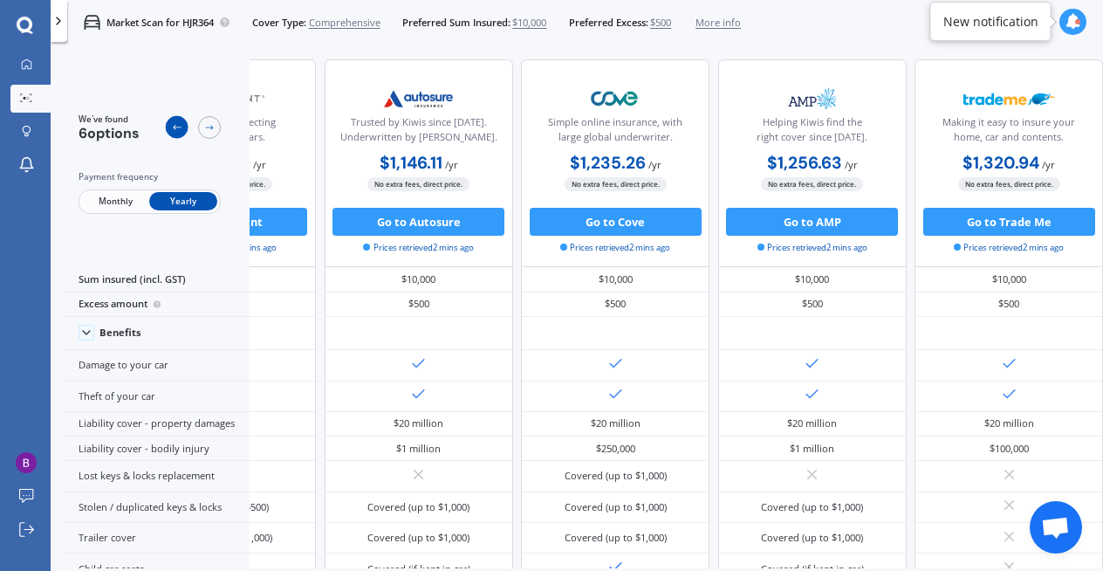
click at [184, 131] on div at bounding box center [177, 127] width 23 height 23
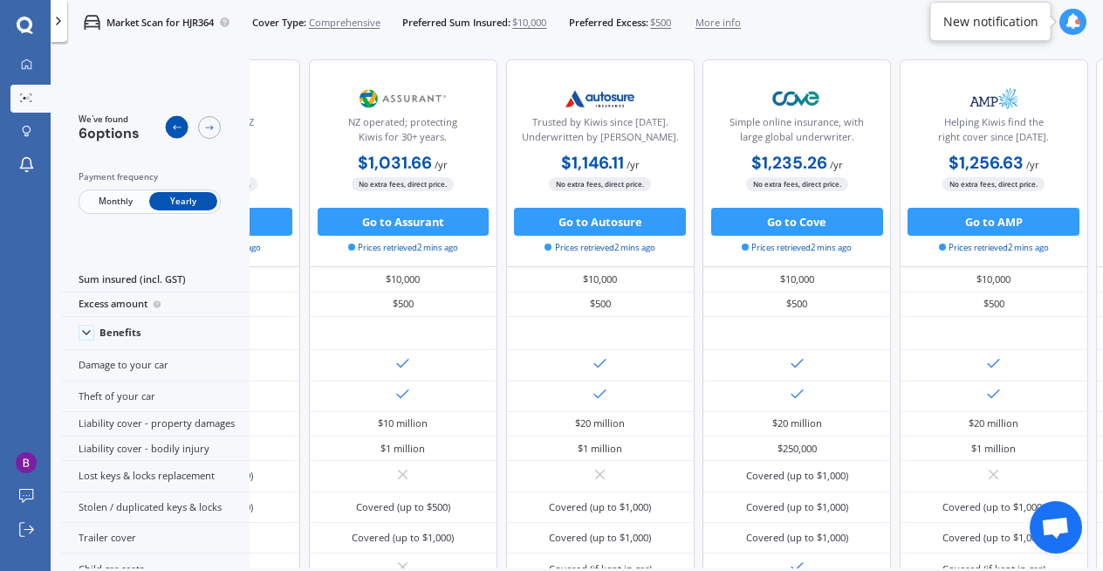
click at [184, 131] on div at bounding box center [177, 127] width 23 height 23
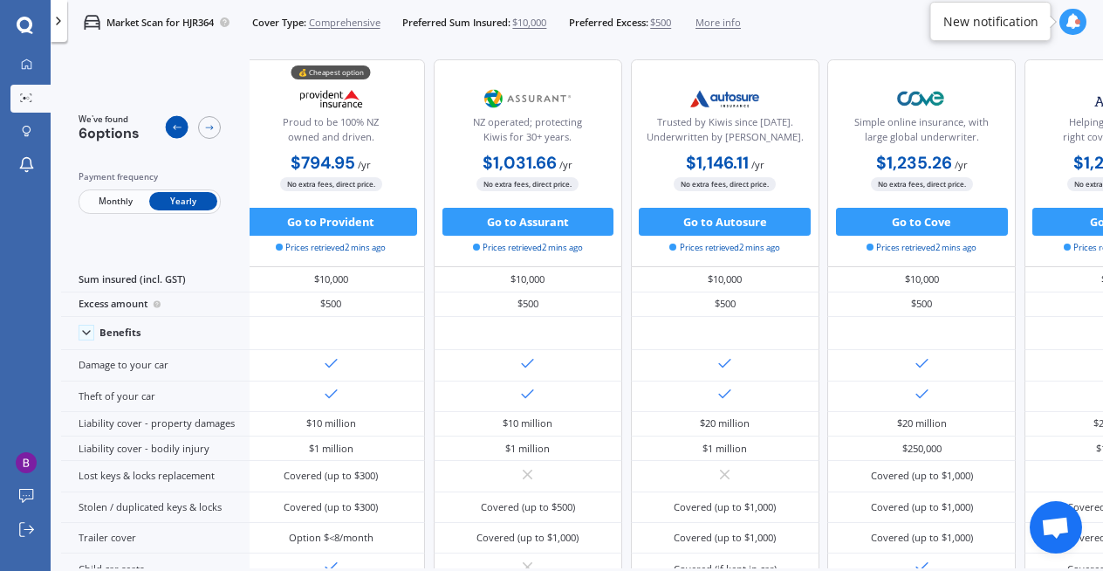
scroll to position [0, 0]
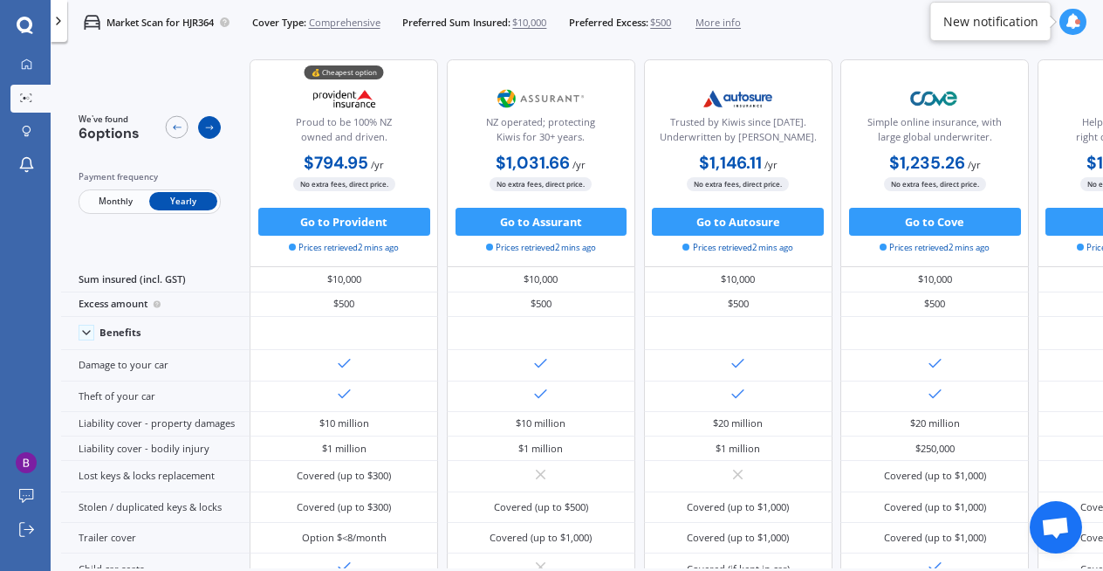
click at [213, 134] on div at bounding box center [209, 127] width 23 height 23
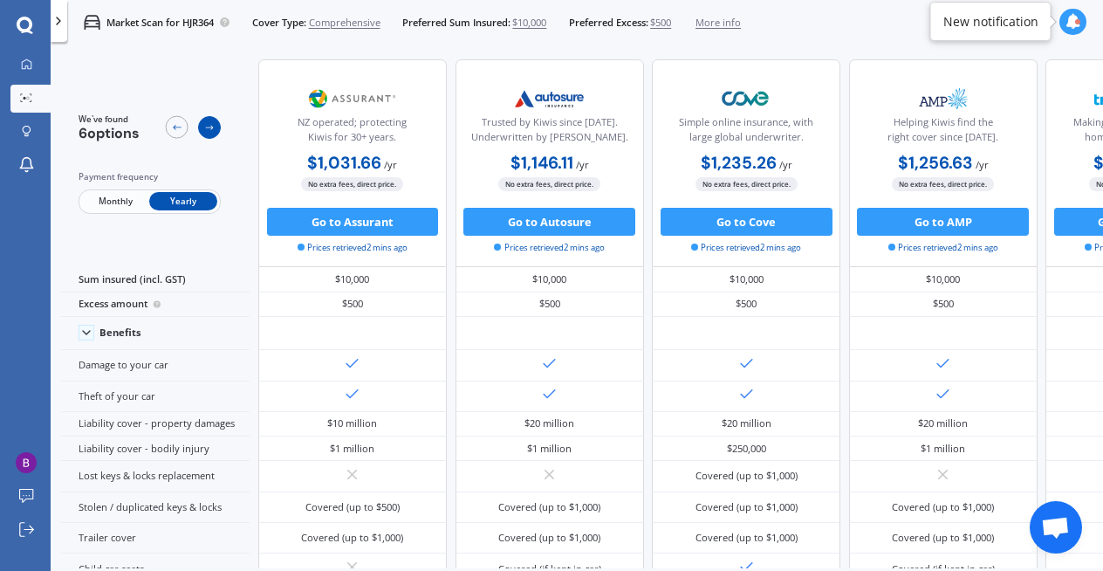
click at [213, 134] on div at bounding box center [209, 127] width 23 height 23
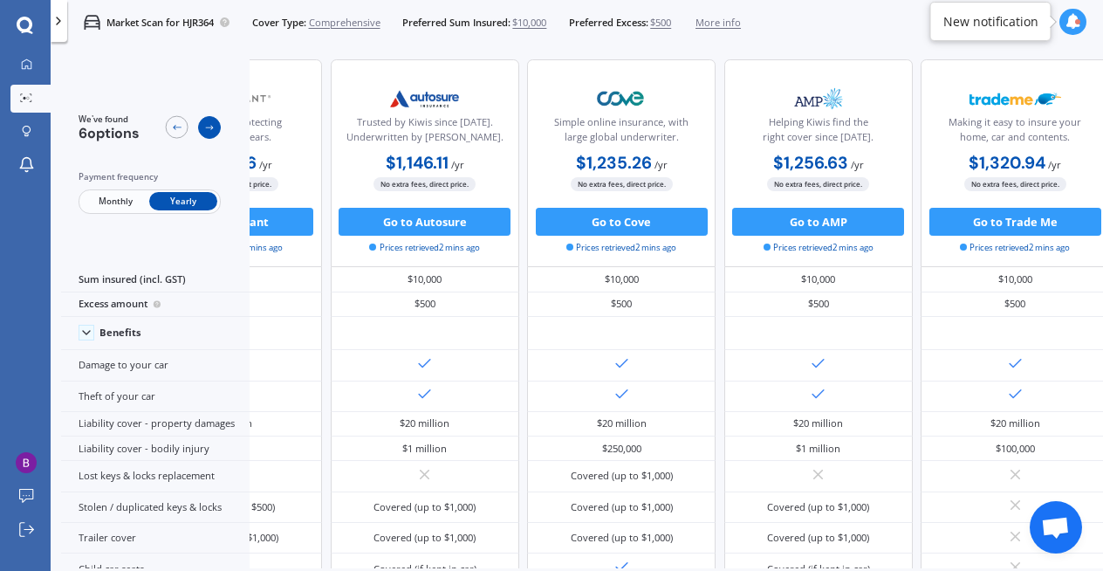
scroll to position [0, 408]
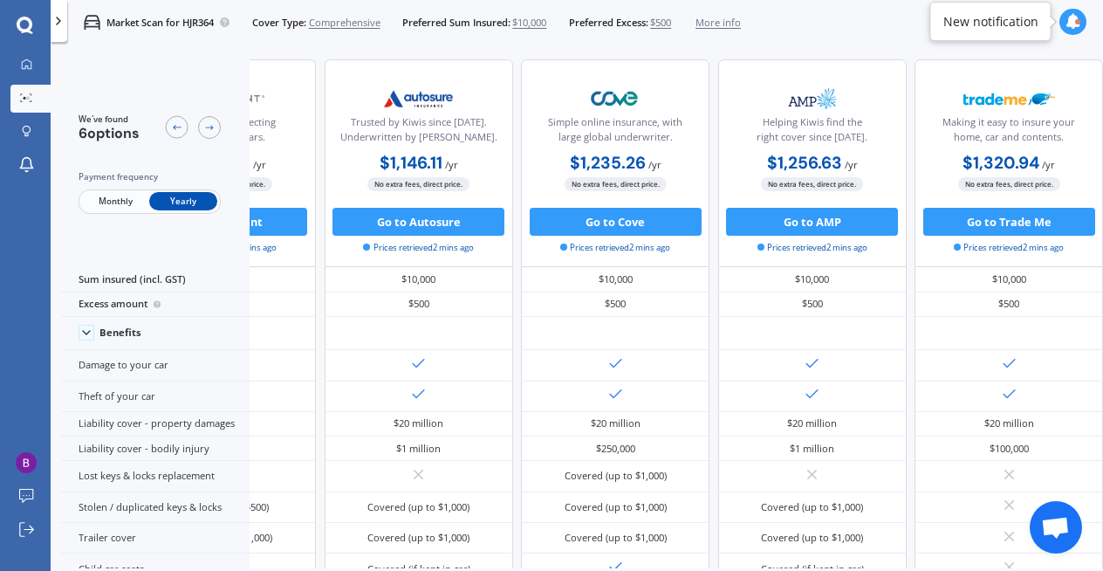
click at [424, 41] on div "Market Scan for HJR364 Cover Type: Comprehensive Preferred Sum Insured: $10,000…" at bounding box center [404, 22] width 674 height 44
click at [171, 128] on icon at bounding box center [176, 127] width 11 height 11
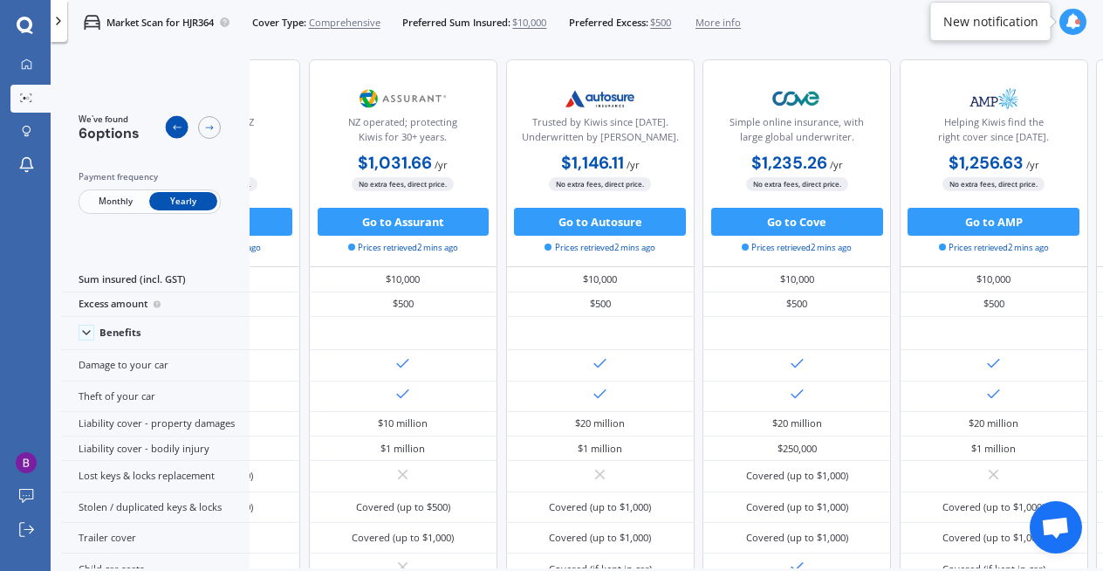
click at [171, 128] on icon at bounding box center [176, 127] width 11 height 11
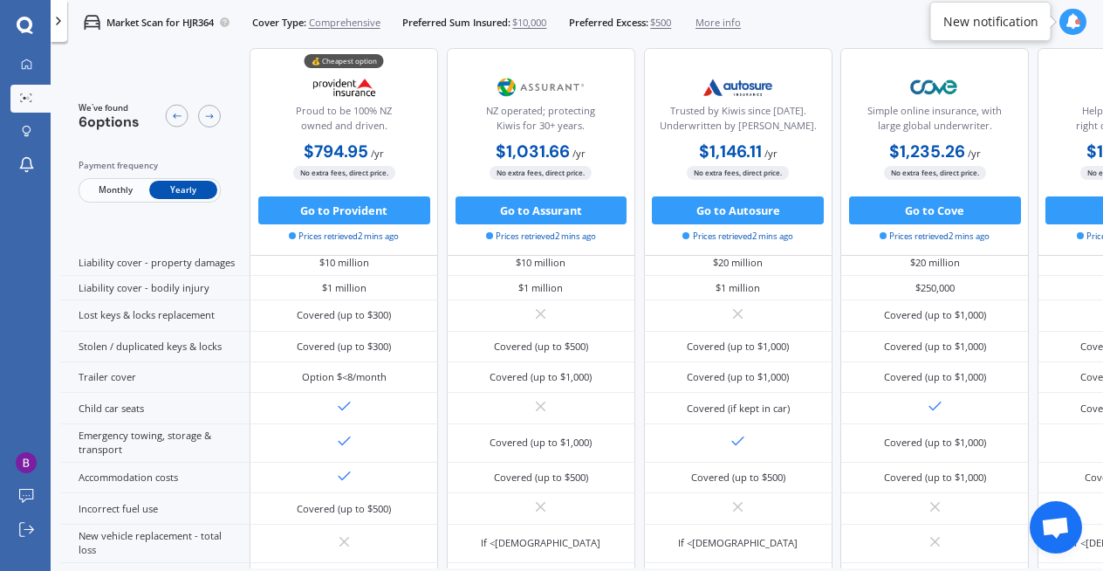
scroll to position [0, 0]
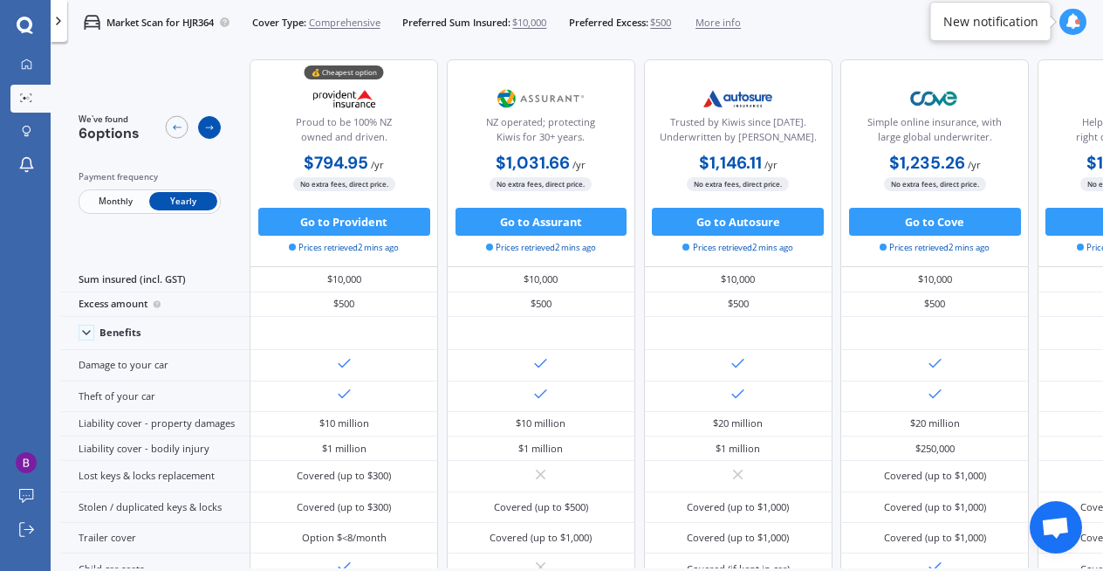
click at [218, 128] on div at bounding box center [209, 127] width 23 height 23
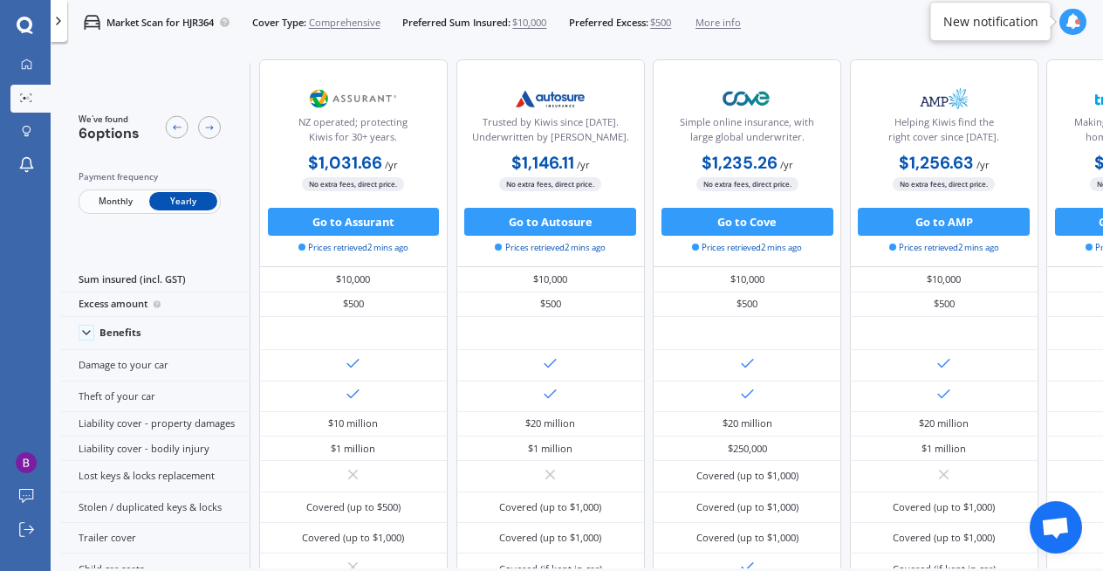
scroll to position [0, 236]
click at [28, 61] on icon at bounding box center [27, 64] width 10 height 10
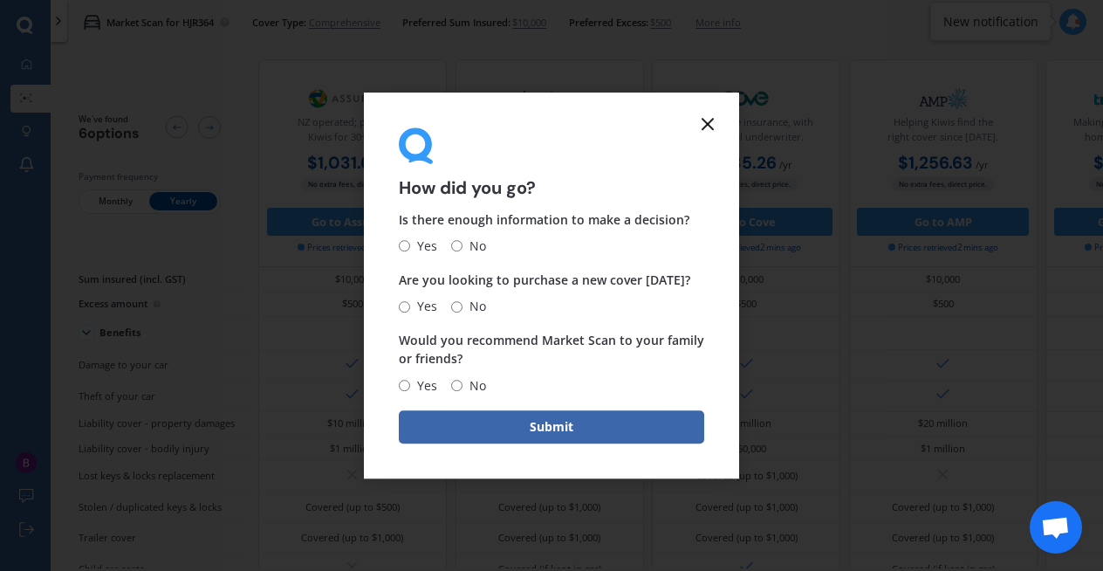
click at [709, 127] on icon at bounding box center [707, 123] width 21 height 21
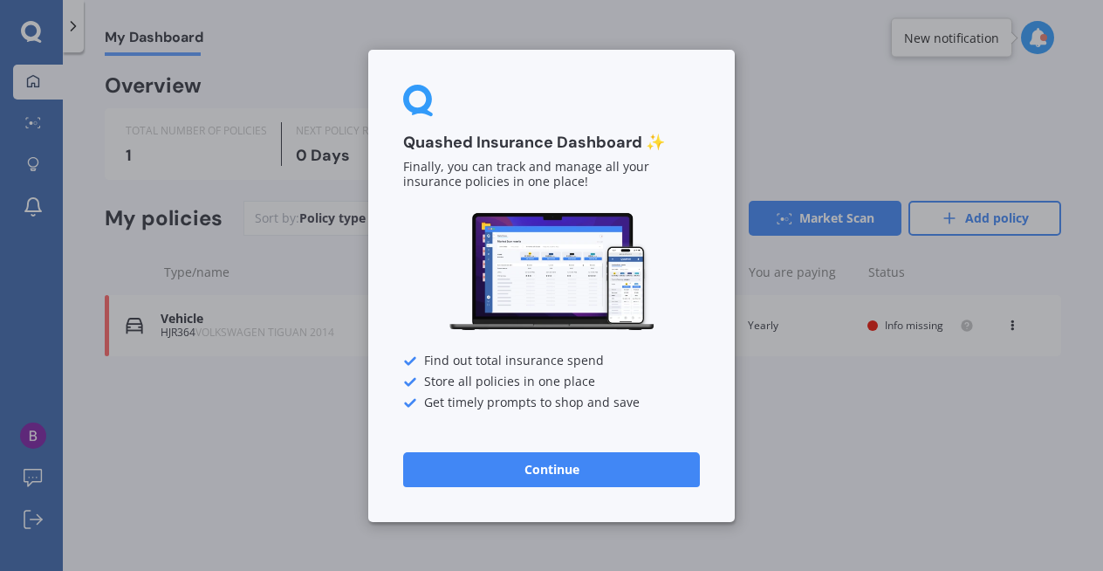
click at [587, 2] on div "Quashed Insurance Dashboard ✨ Finally, you can track and manage all your insura…" at bounding box center [551, 285] width 1103 height 571
click at [499, 482] on button "Continue" at bounding box center [551, 468] width 297 height 35
